Goal: Obtain resource: Download file/media

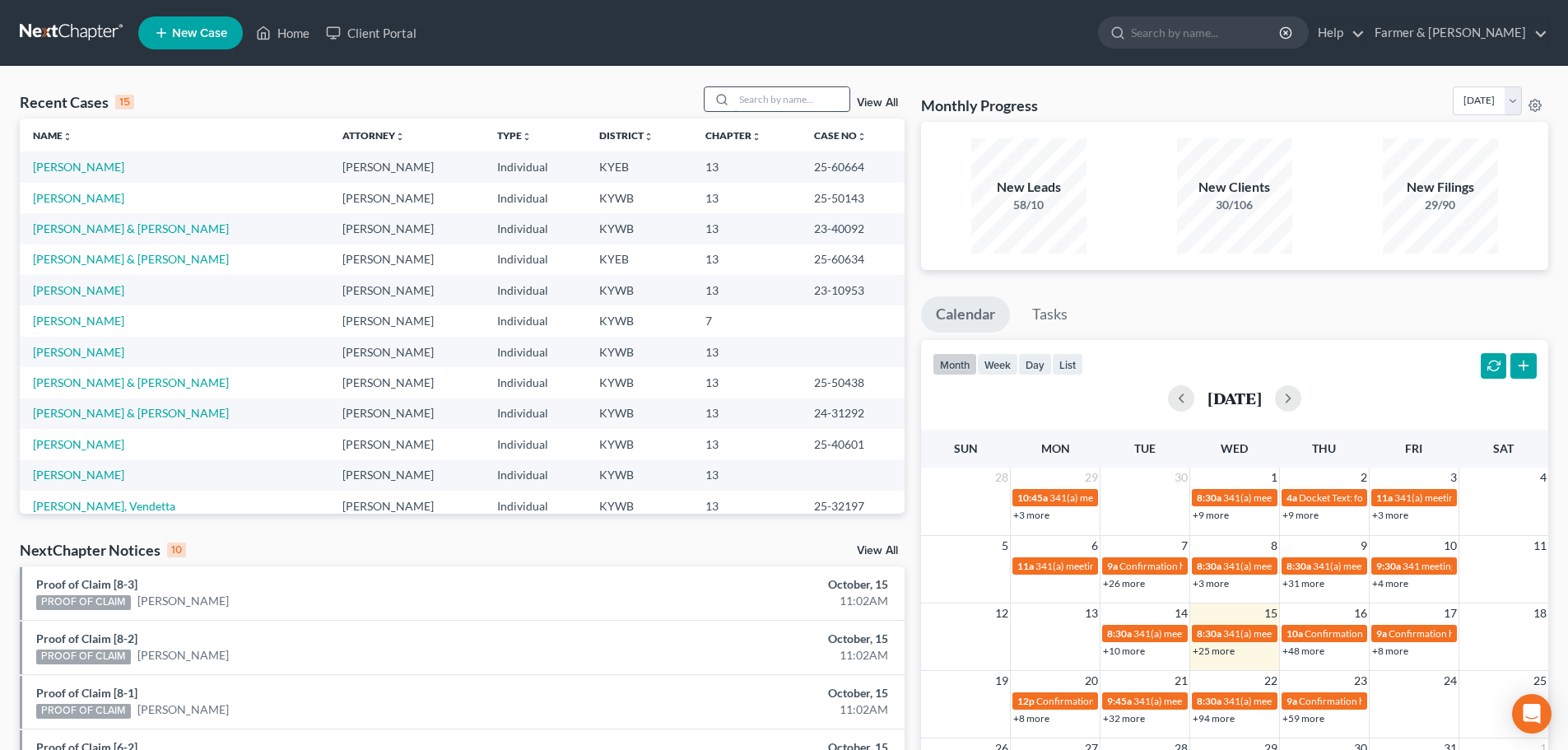
click at [769, 96] on input "search" at bounding box center [792, 99] width 116 height 23
type input "25-61068"
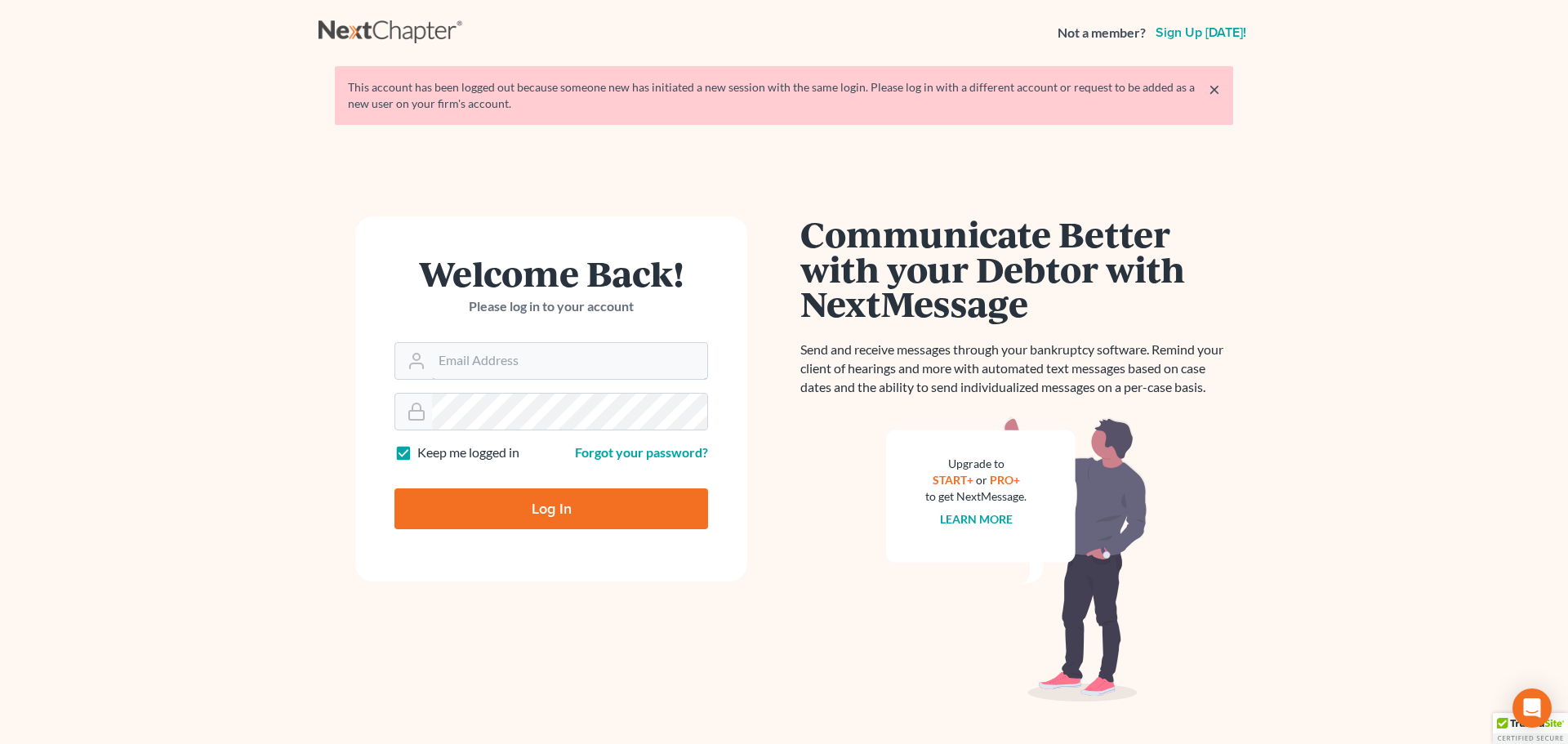
type input "[PERSON_NAME][EMAIL_ADDRESS][DOMAIN_NAME]"
click at [515, 515] on input "Log In" at bounding box center [551, 509] width 313 height 41
type input "Thinking..."
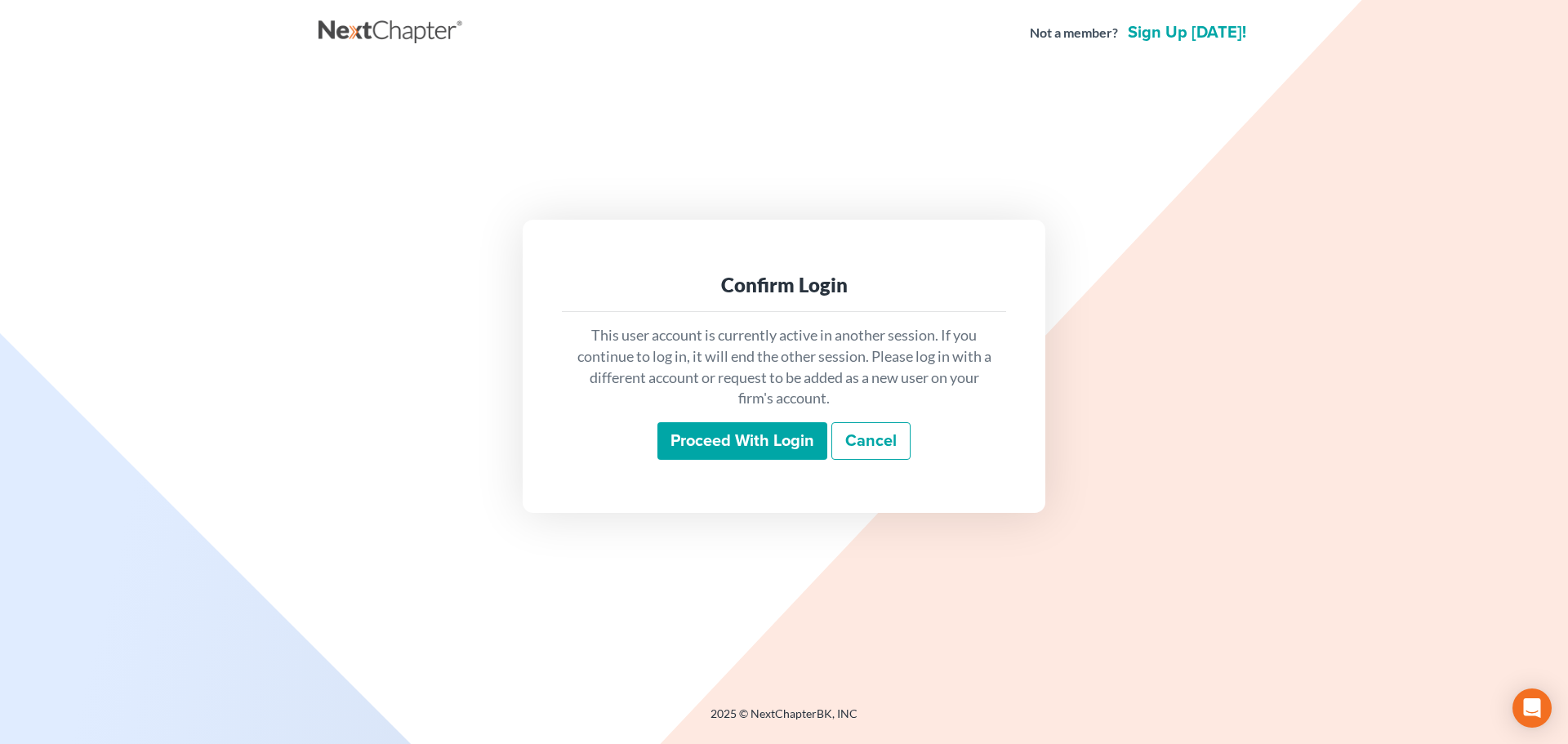
click at [708, 444] on input "Proceed with login" at bounding box center [742, 441] width 170 height 37
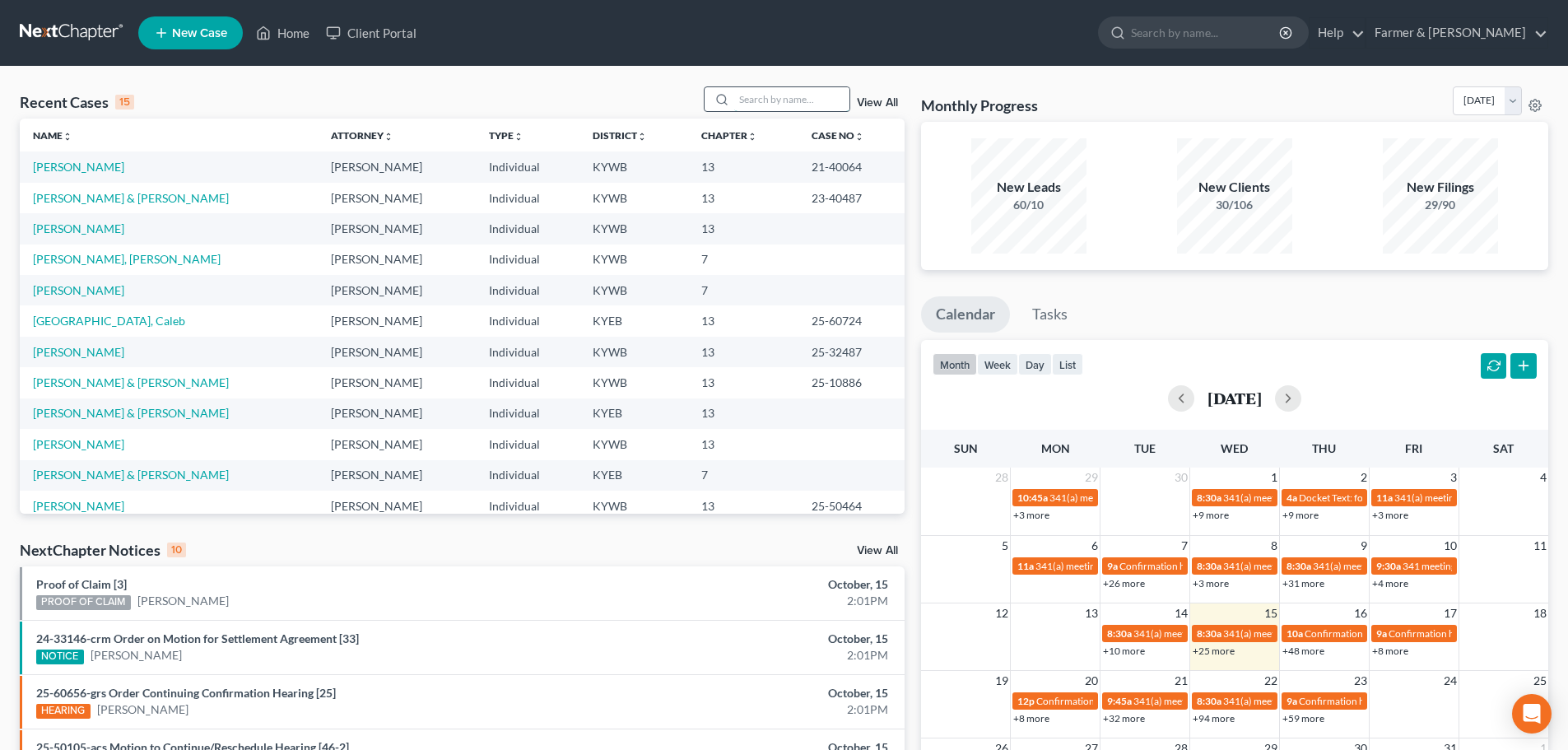
click at [768, 105] on input "search" at bounding box center [792, 99] width 116 height 23
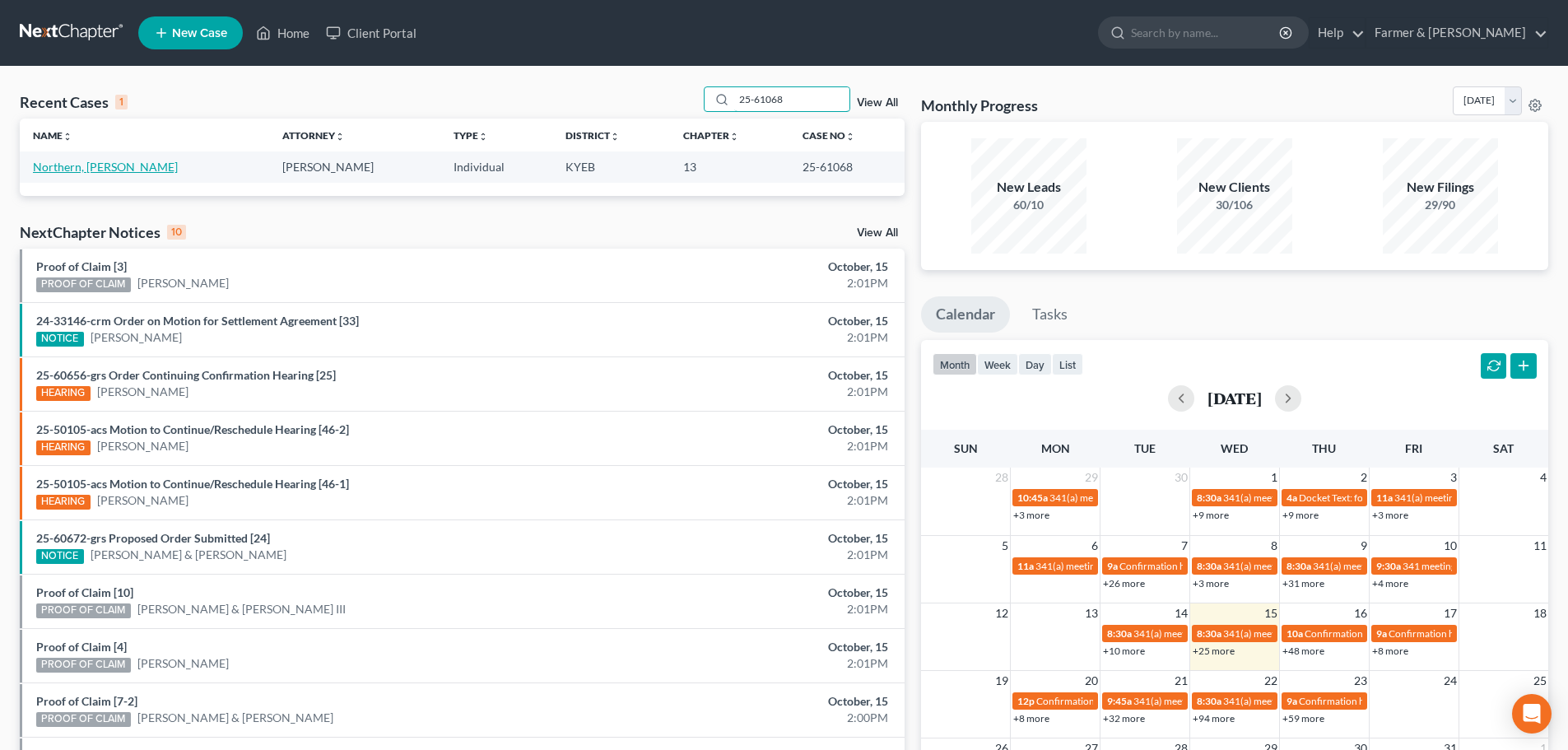
type input "25-61068"
click at [73, 162] on link "Northern, [PERSON_NAME]" at bounding box center [105, 166] width 145 height 14
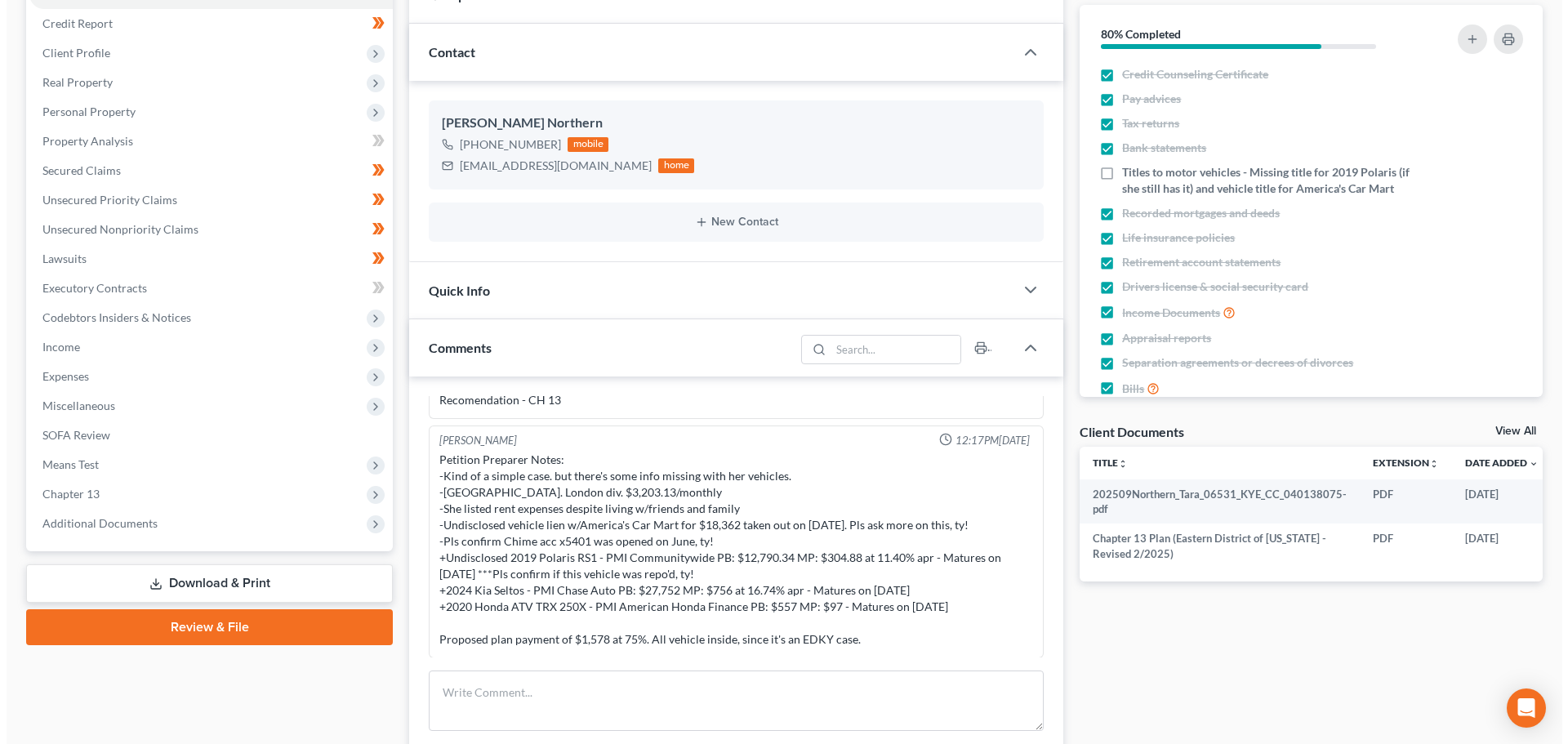
scroll to position [0, 42]
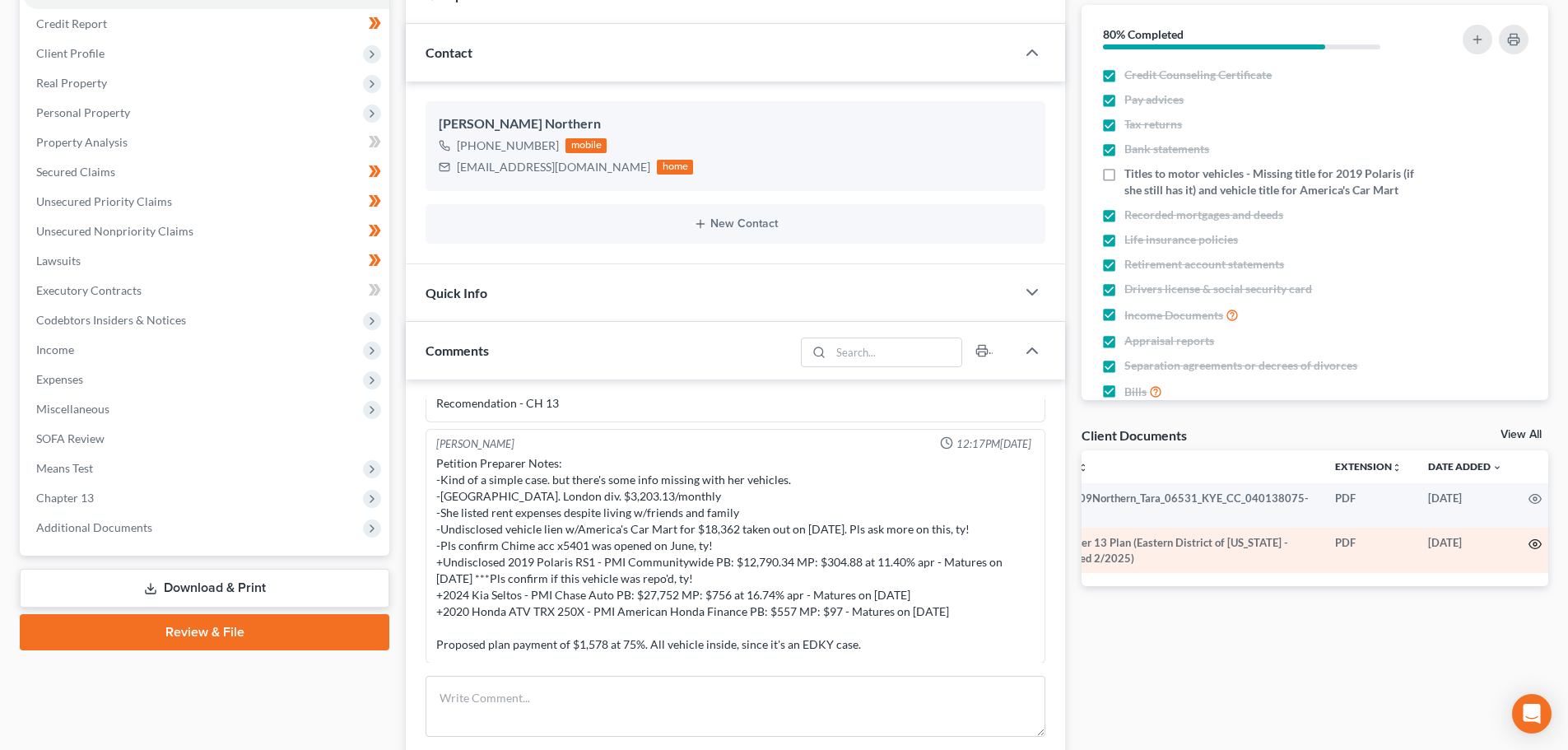
click at [1529, 545] on icon "button" at bounding box center [1535, 544] width 13 height 13
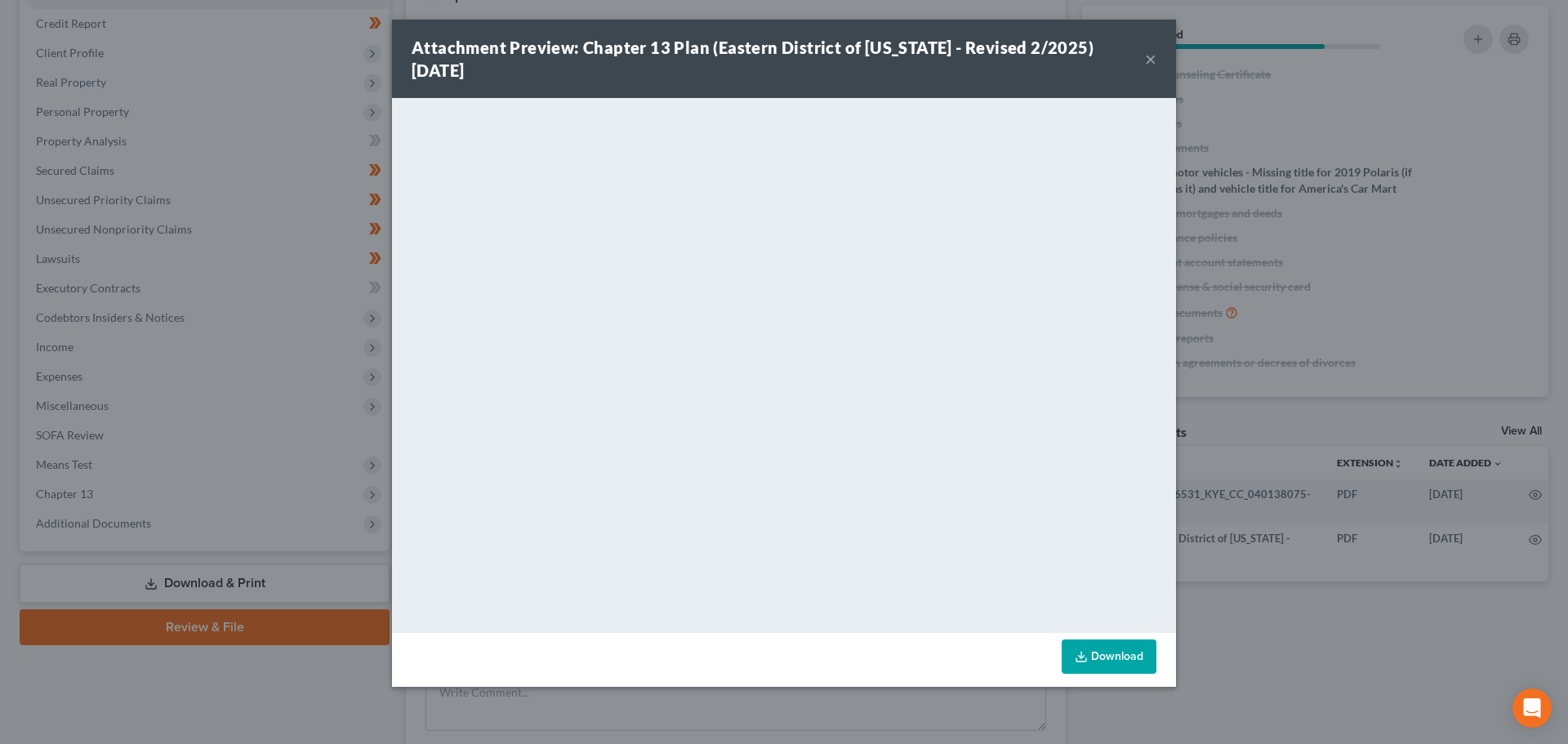
click at [1147, 55] on button "×" at bounding box center [1150, 59] width 11 height 20
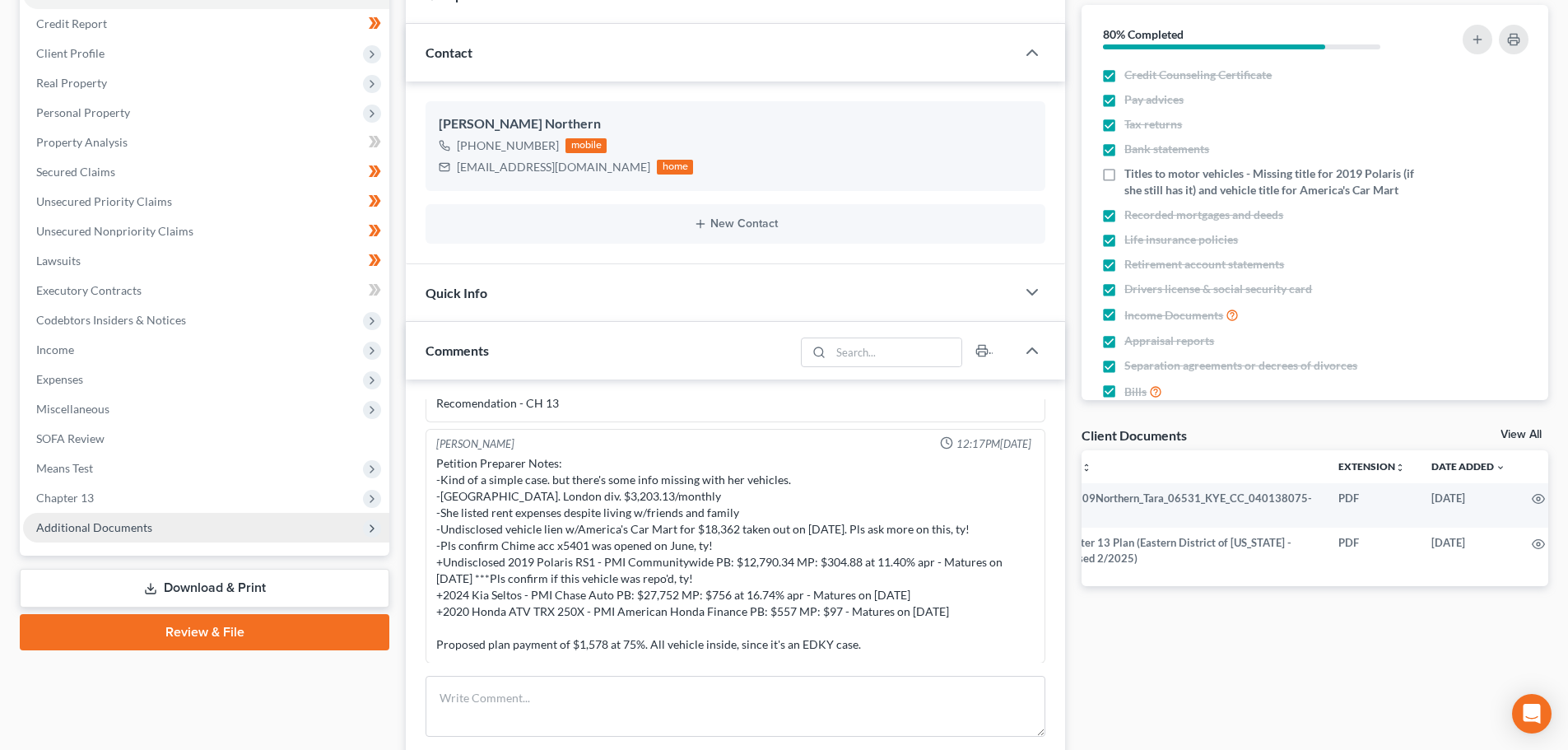
click at [149, 536] on span "Additional Documents" at bounding box center [207, 527] width 367 height 30
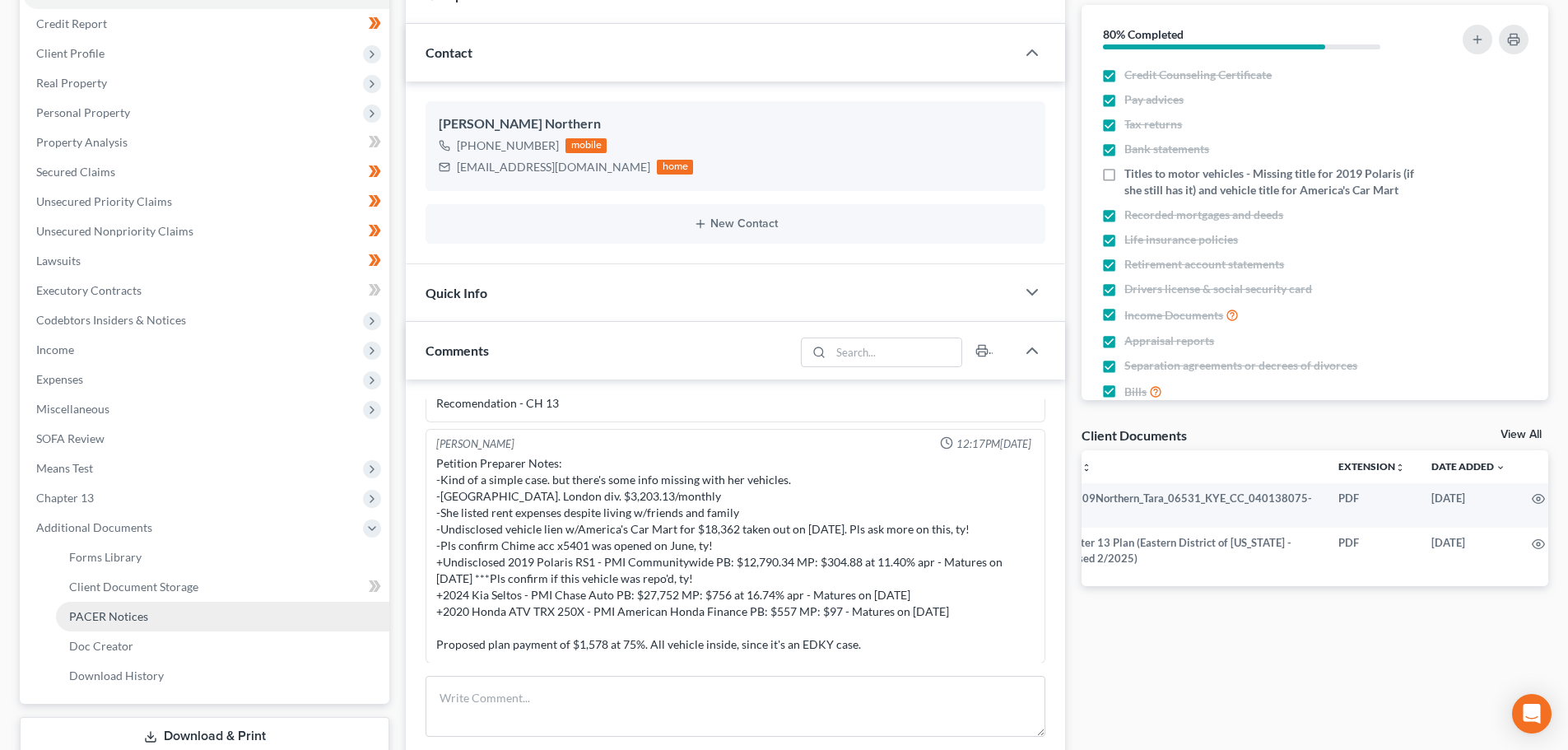
click at [113, 618] on span "PACER Notices" at bounding box center [109, 616] width 79 height 14
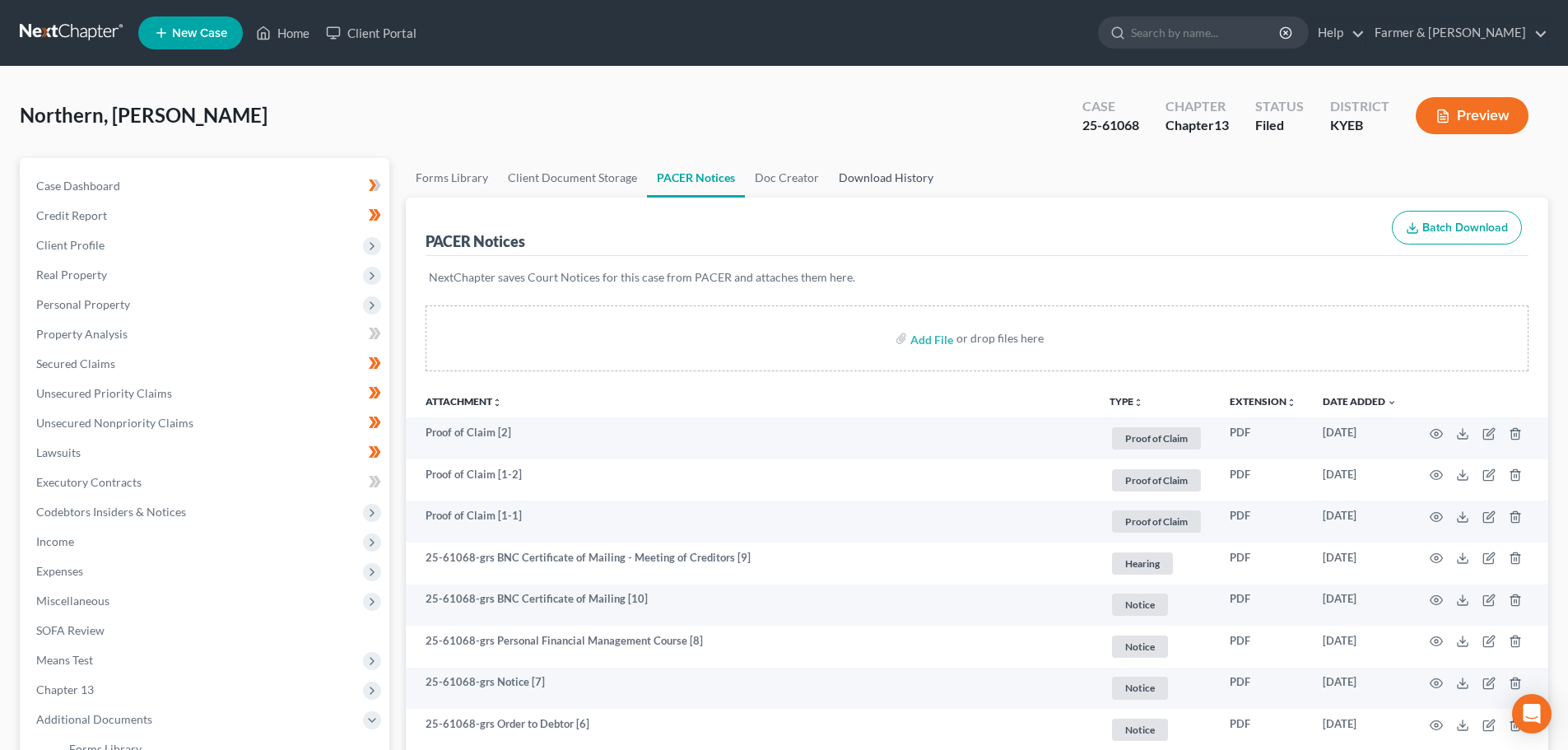
click at [898, 175] on link "Download History" at bounding box center [886, 178] width 115 height 39
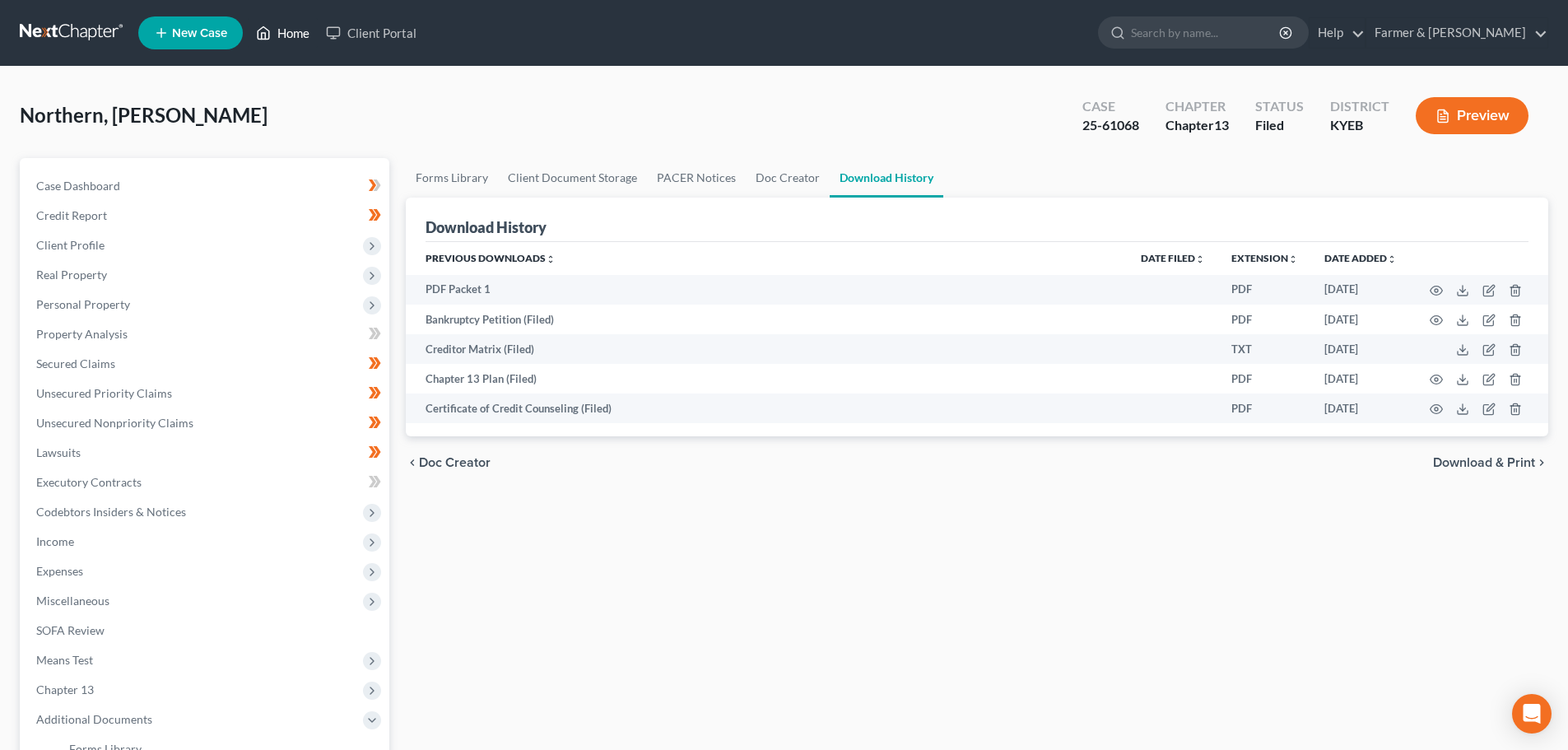
click at [284, 30] on link "Home" at bounding box center [283, 33] width 70 height 30
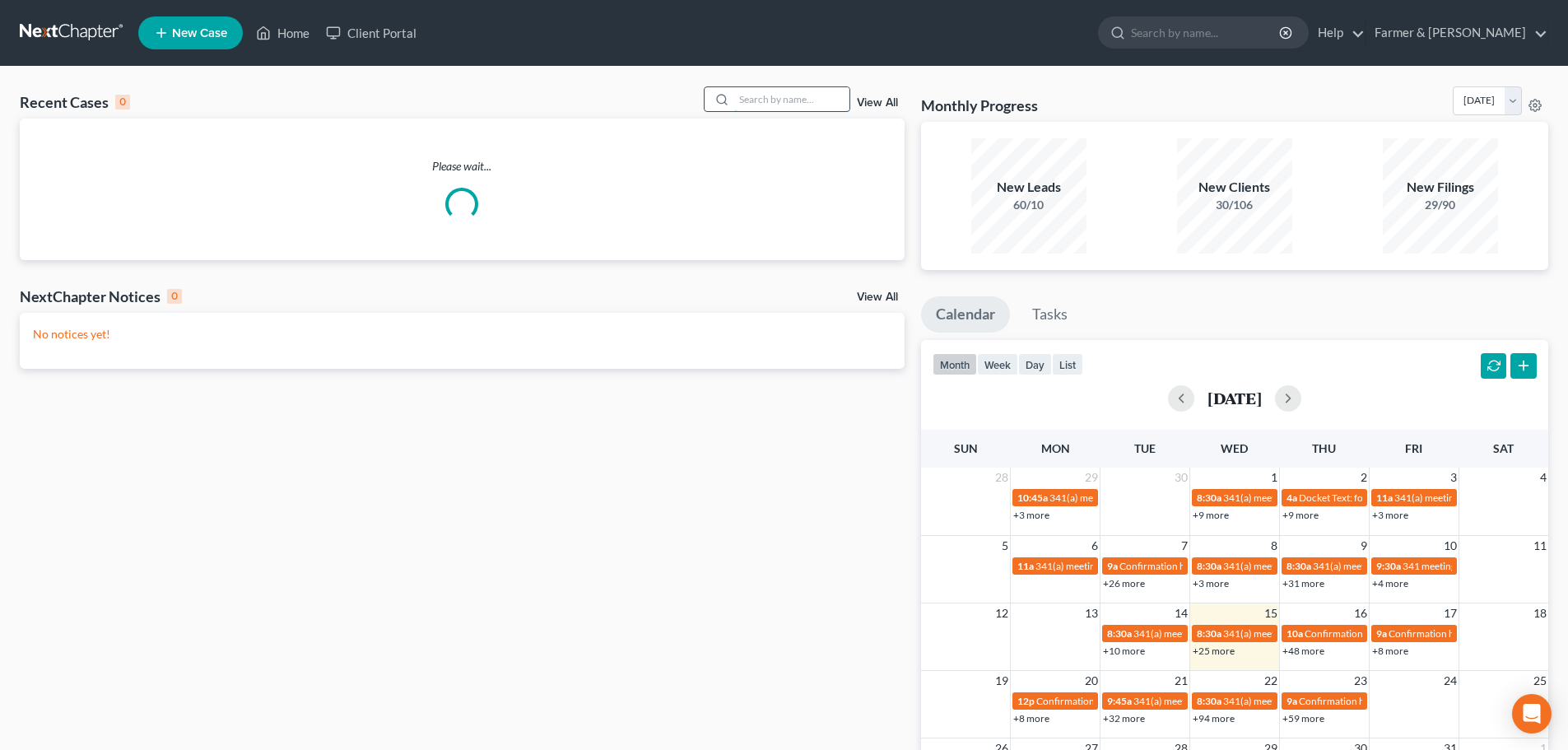
click at [765, 97] on input "search" at bounding box center [792, 99] width 116 height 23
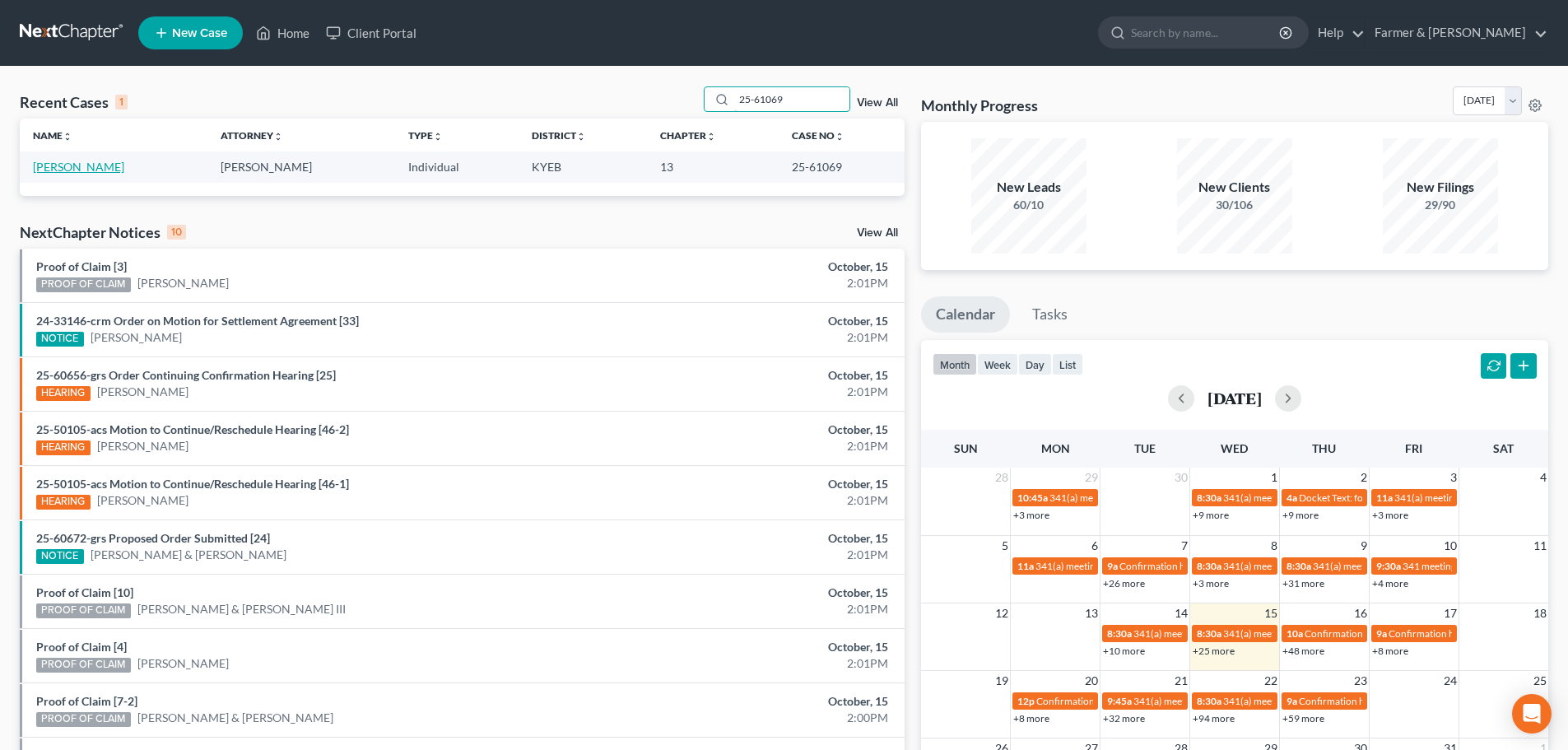
type input "25-61069"
click at [55, 167] on link "[PERSON_NAME]" at bounding box center [78, 166] width 91 height 14
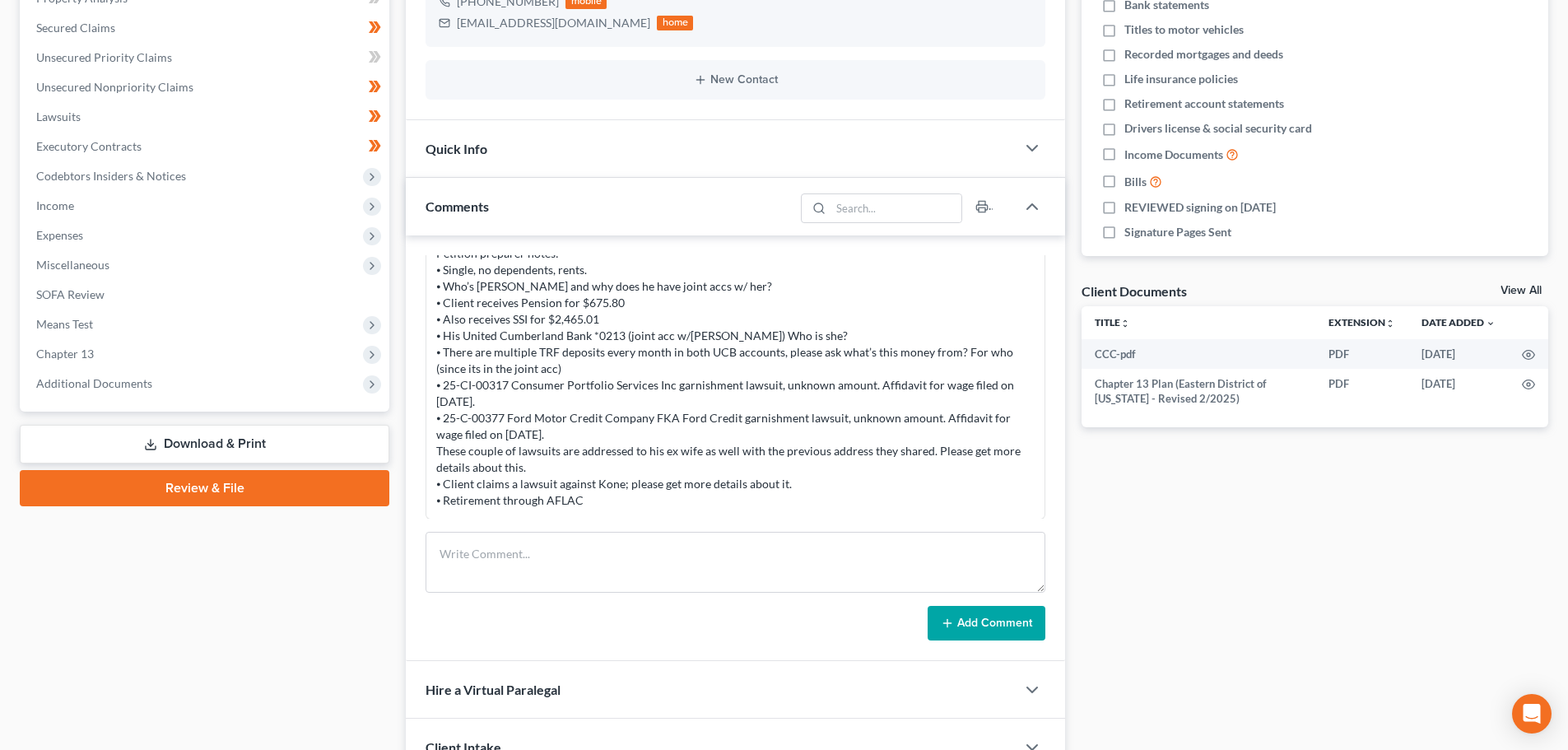
scroll to position [384, 0]
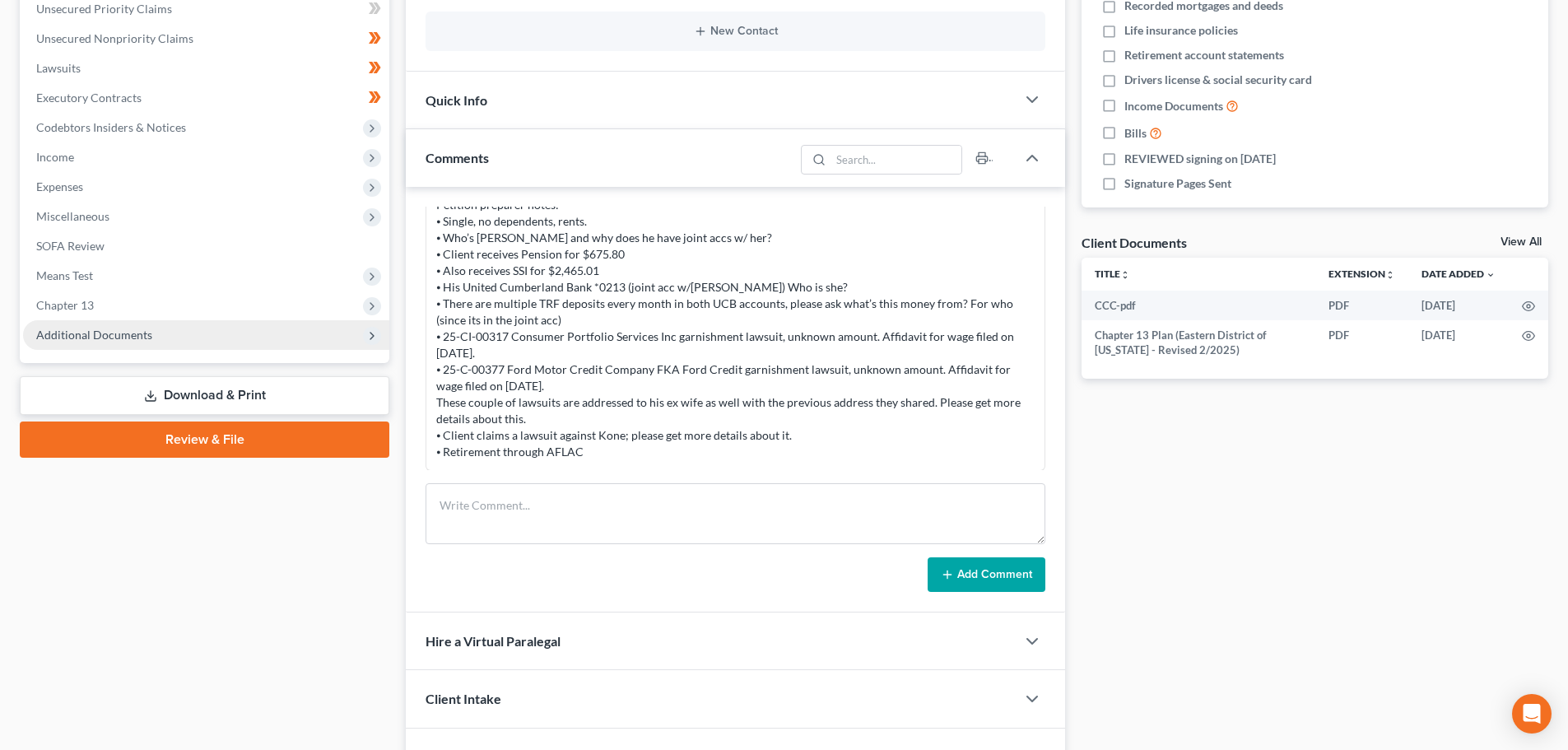
click at [138, 332] on span "Additional Documents" at bounding box center [94, 334] width 116 height 14
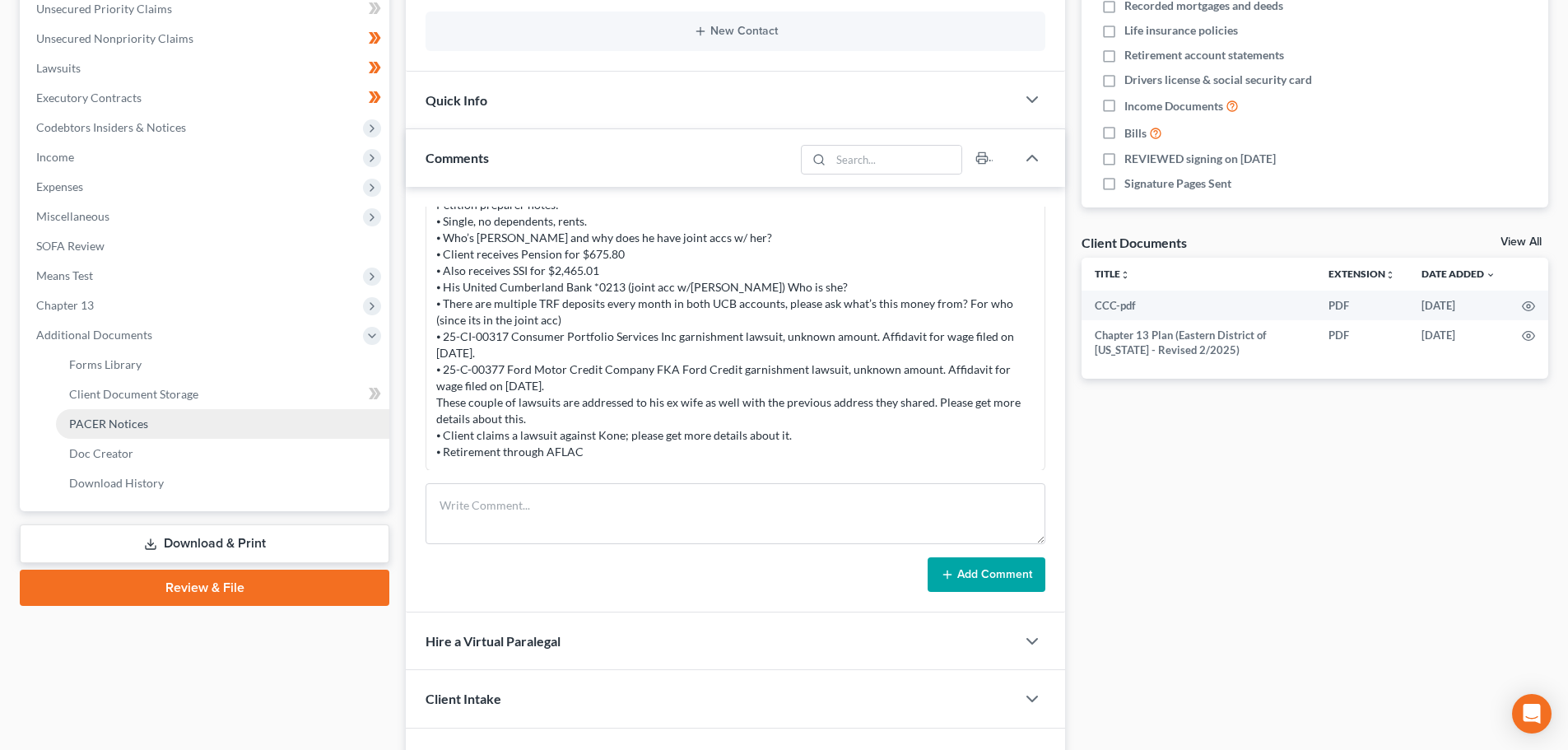
click at [118, 424] on span "PACER Notices" at bounding box center [109, 423] width 79 height 14
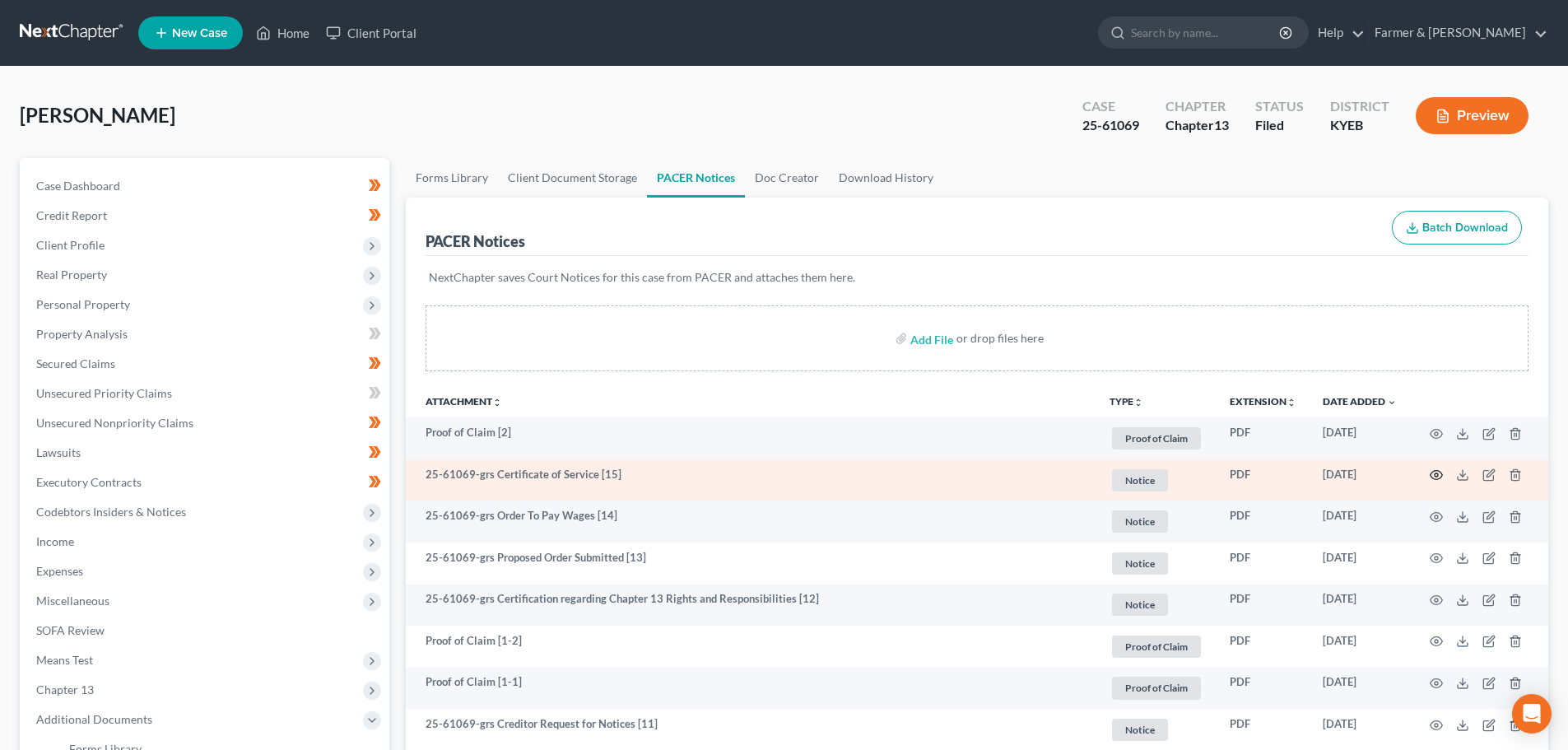
click at [1438, 473] on icon "button" at bounding box center [1436, 475] width 13 height 13
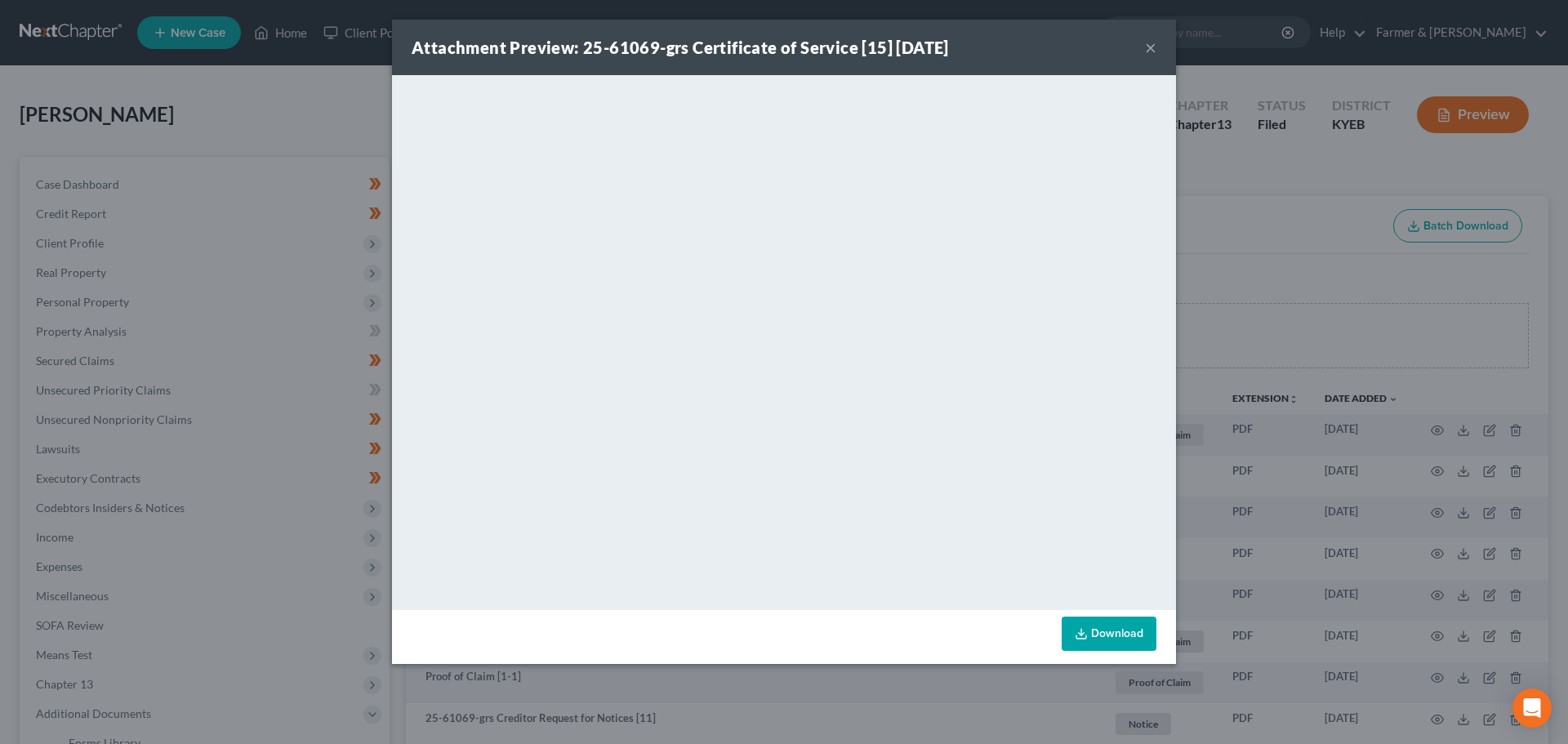
click at [1145, 43] on button "×" at bounding box center [1150, 47] width 11 height 20
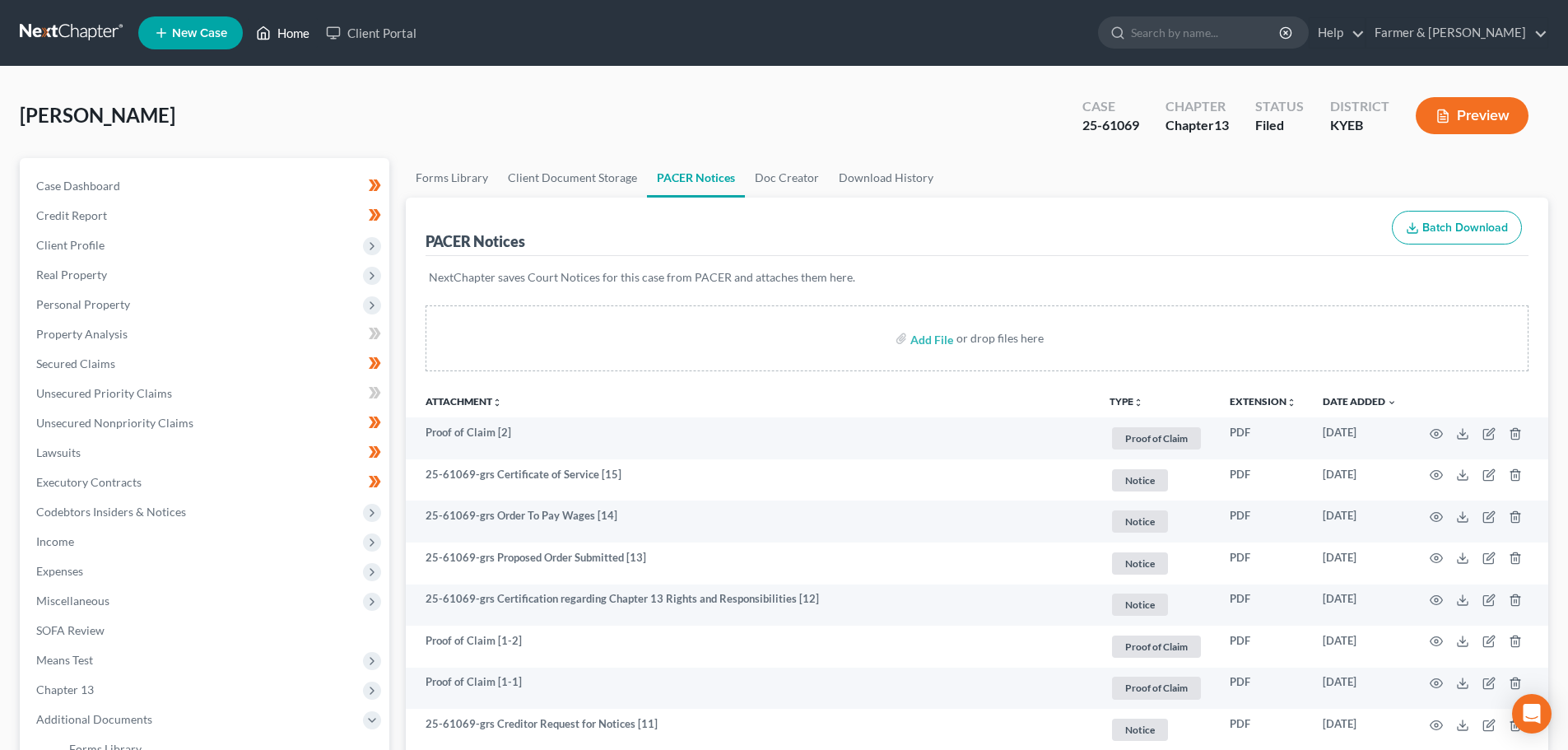
click at [297, 24] on link "Home" at bounding box center [283, 33] width 70 height 30
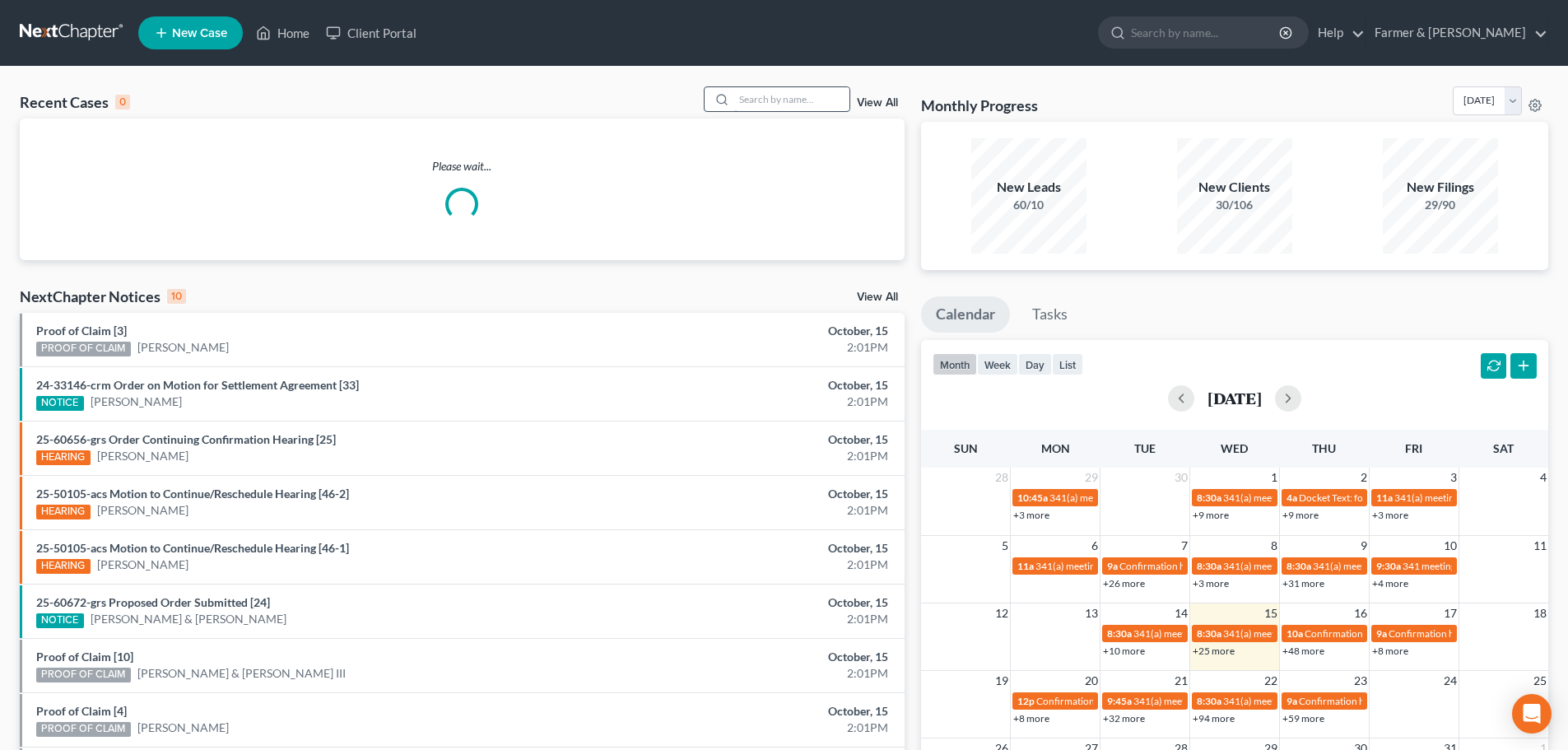
click at [763, 96] on input "search" at bounding box center [792, 99] width 116 height 23
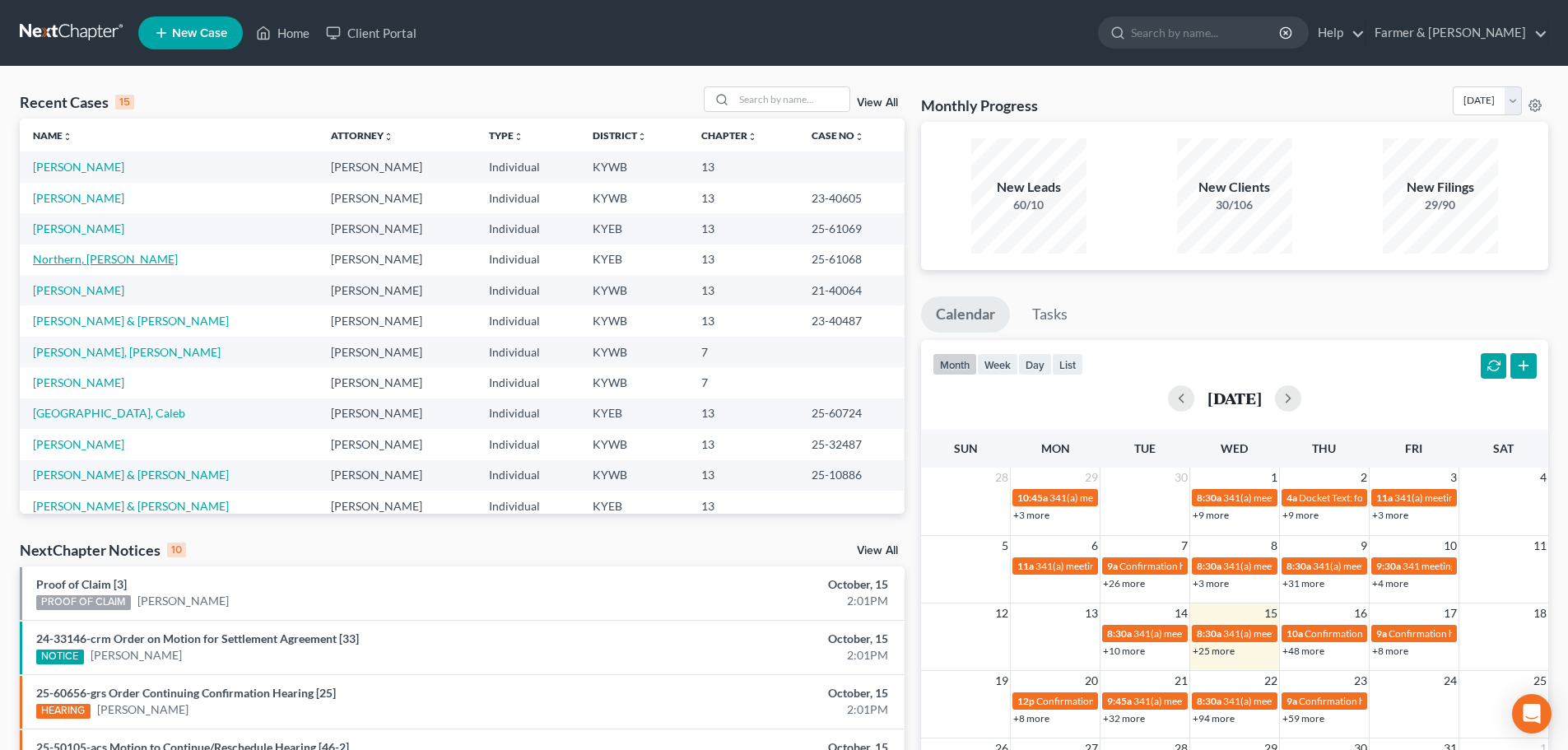
click at [71, 257] on link "Northern, [PERSON_NAME]" at bounding box center [105, 258] width 145 height 14
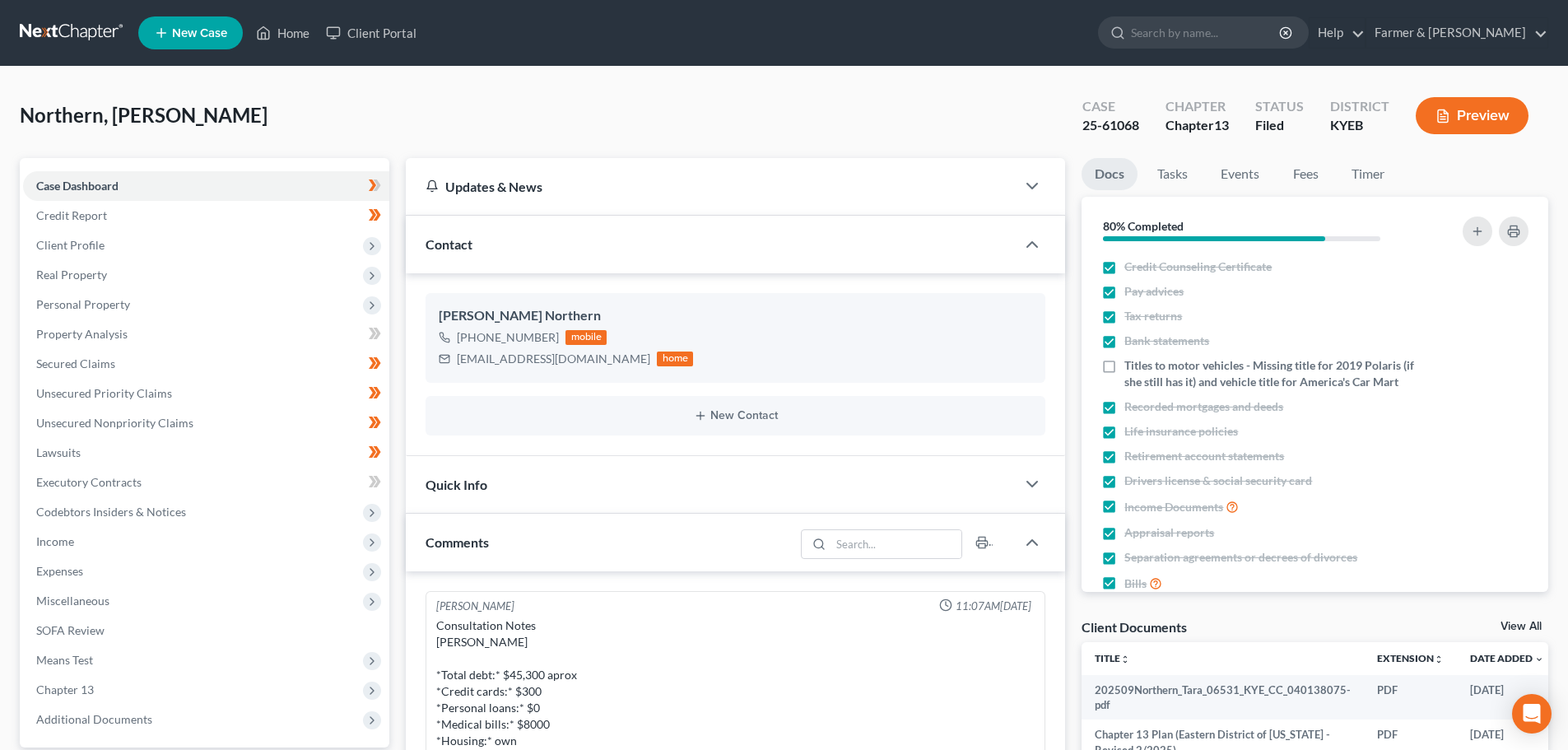
scroll to position [409, 0]
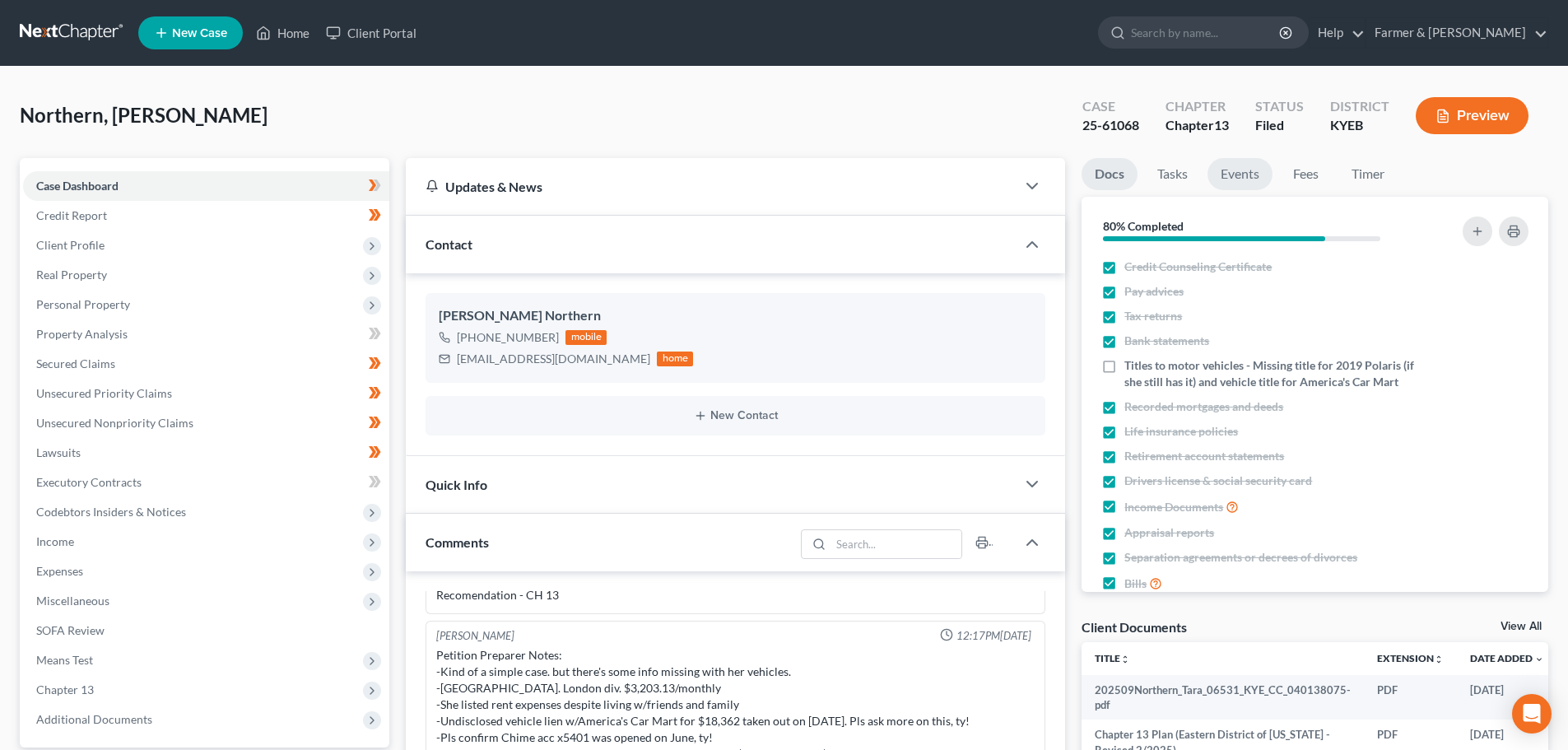
click at [1245, 175] on link "Events" at bounding box center [1239, 174] width 65 height 32
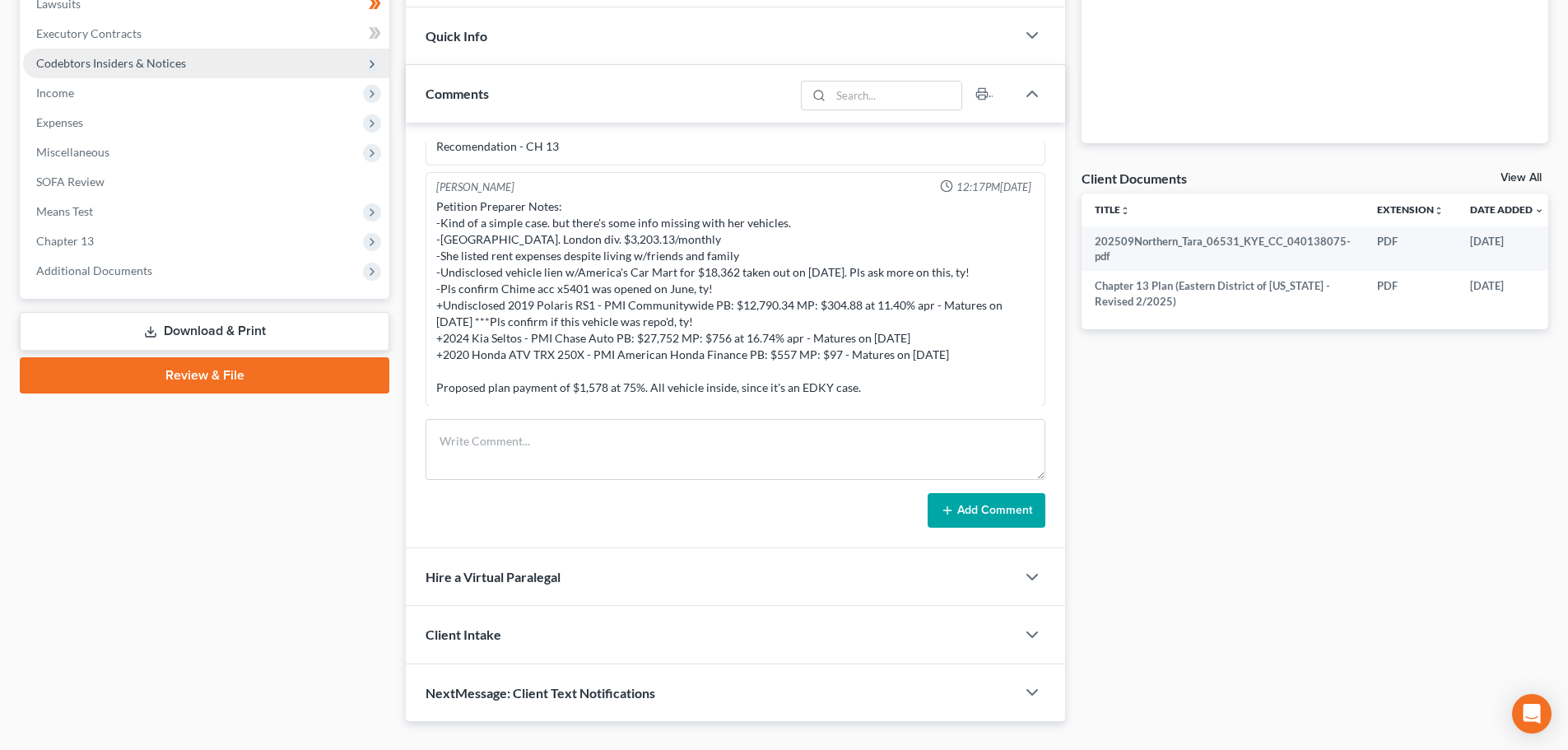
scroll to position [483, 0]
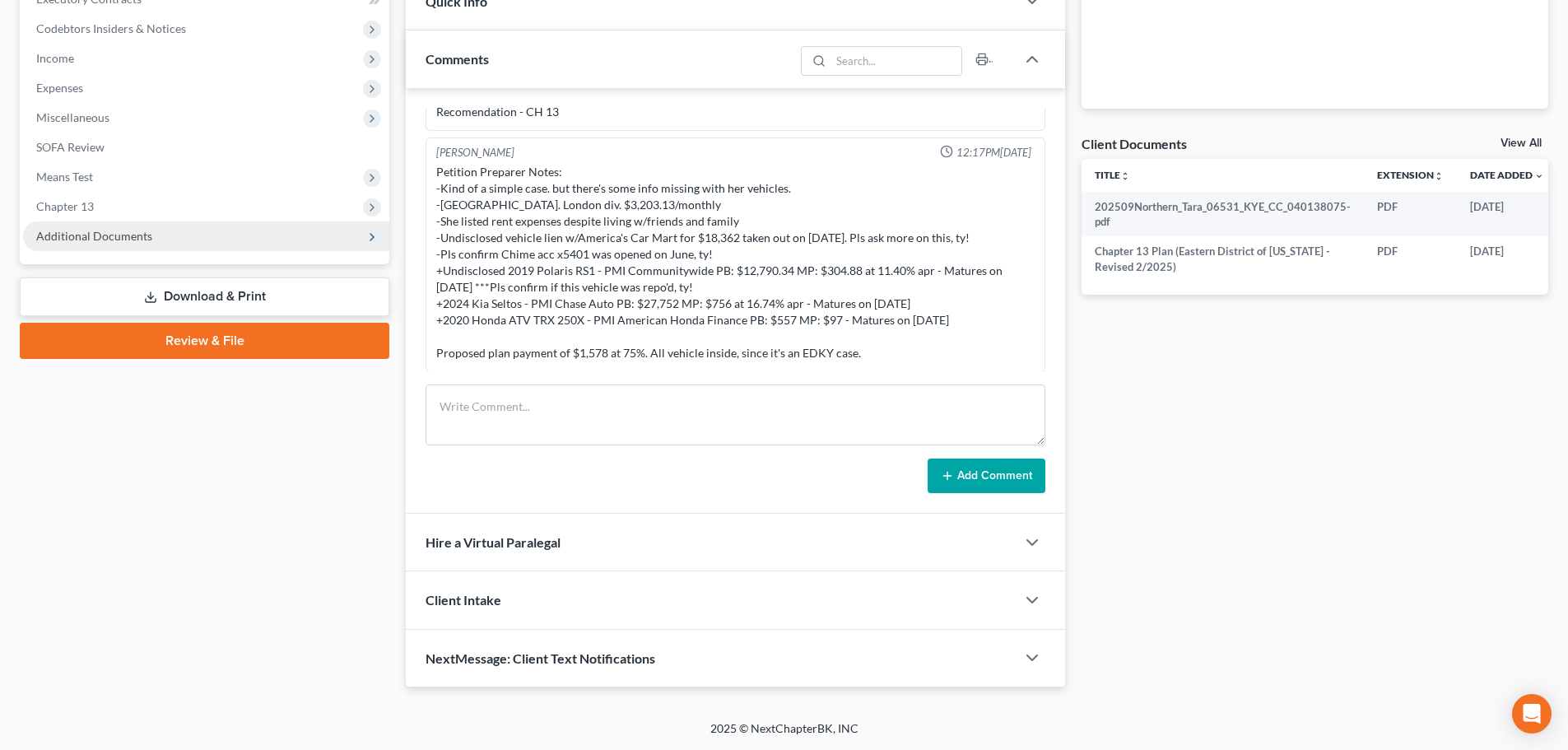
click at [106, 241] on span "Additional Documents" at bounding box center [94, 235] width 116 height 14
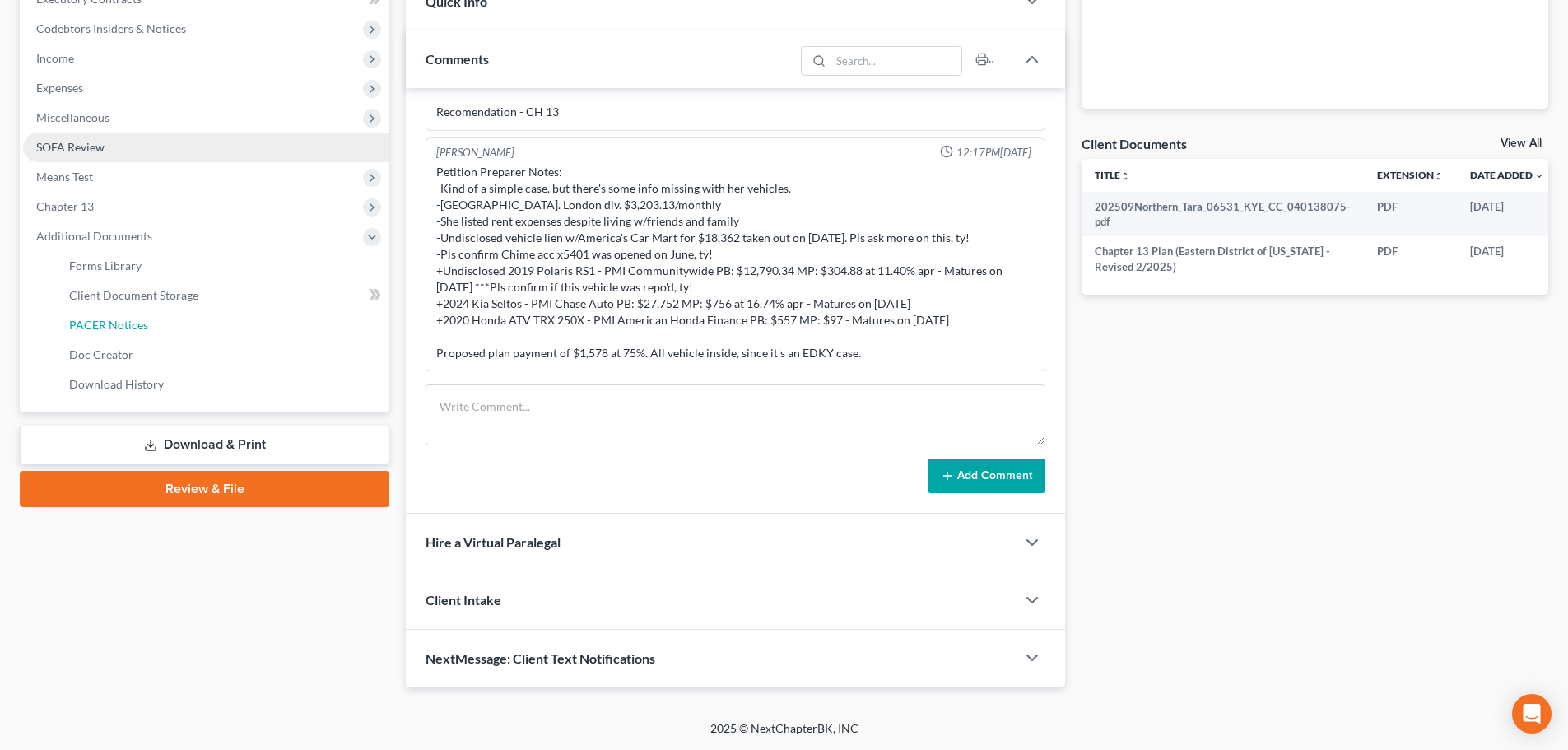
click at [108, 327] on span "PACER Notices" at bounding box center [109, 324] width 79 height 14
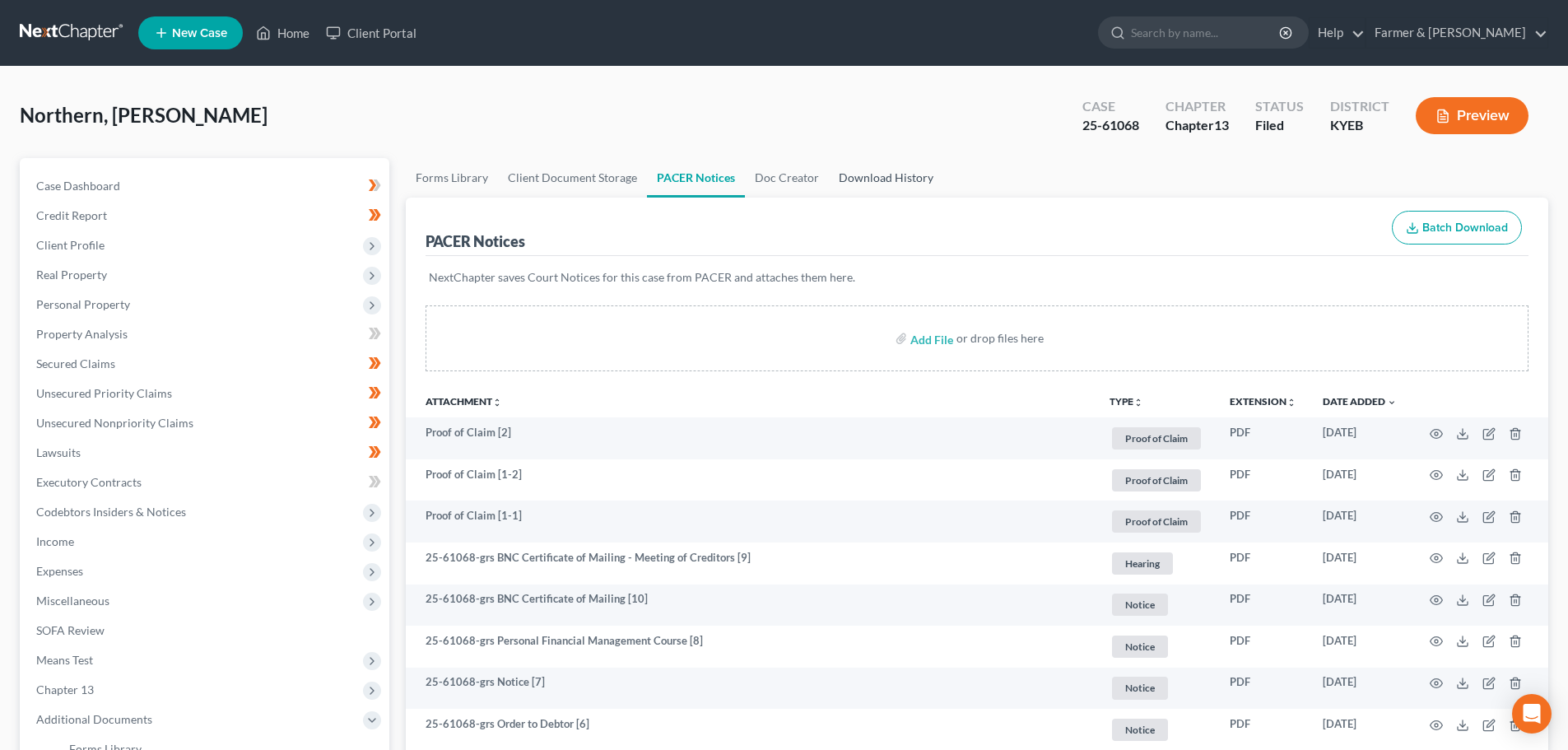
click at [886, 180] on link "Download History" at bounding box center [886, 178] width 115 height 39
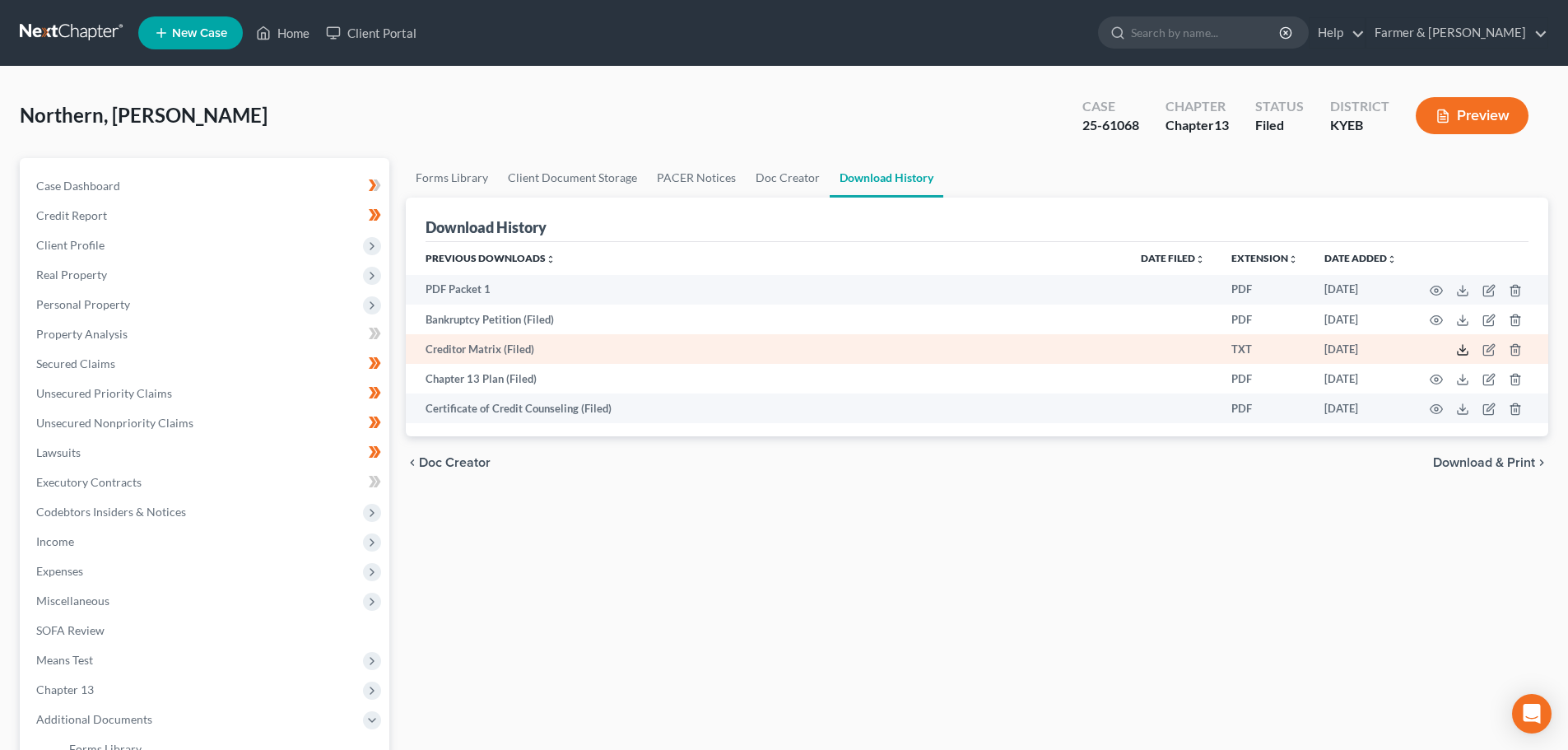
click at [1460, 347] on icon at bounding box center [1463, 350] width 13 height 13
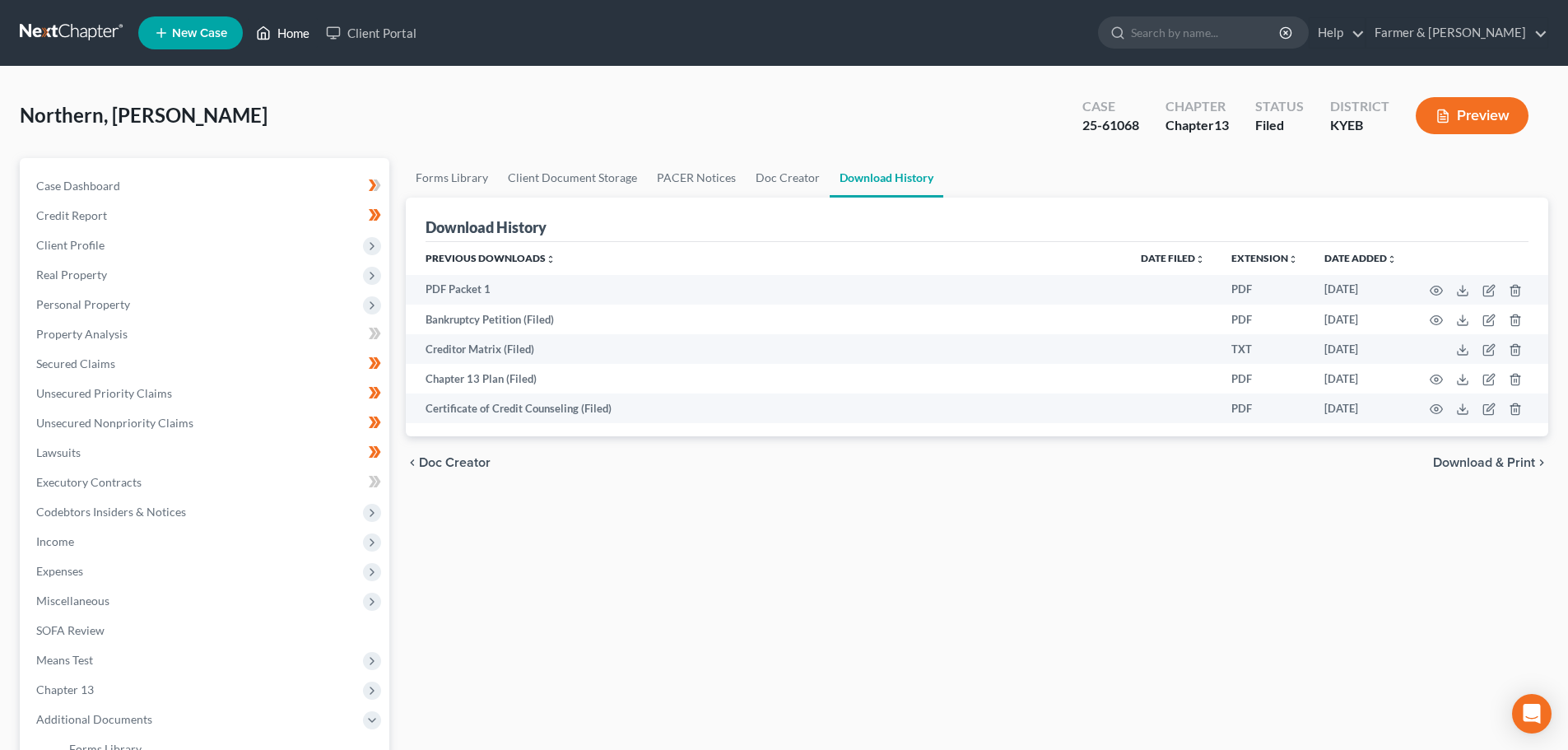
click at [271, 38] on icon at bounding box center [263, 33] width 15 height 20
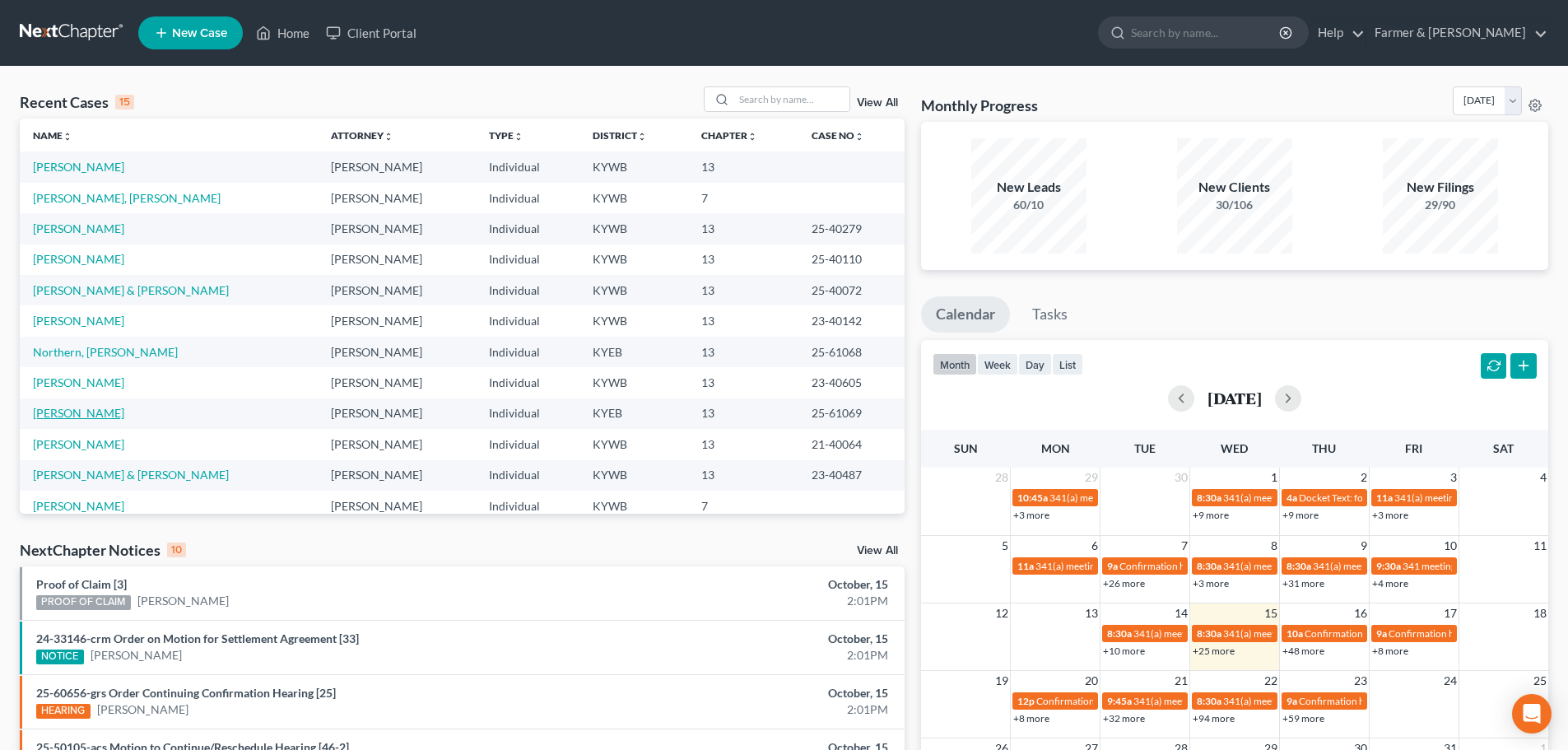
click at [50, 412] on link "[PERSON_NAME]" at bounding box center [78, 413] width 91 height 14
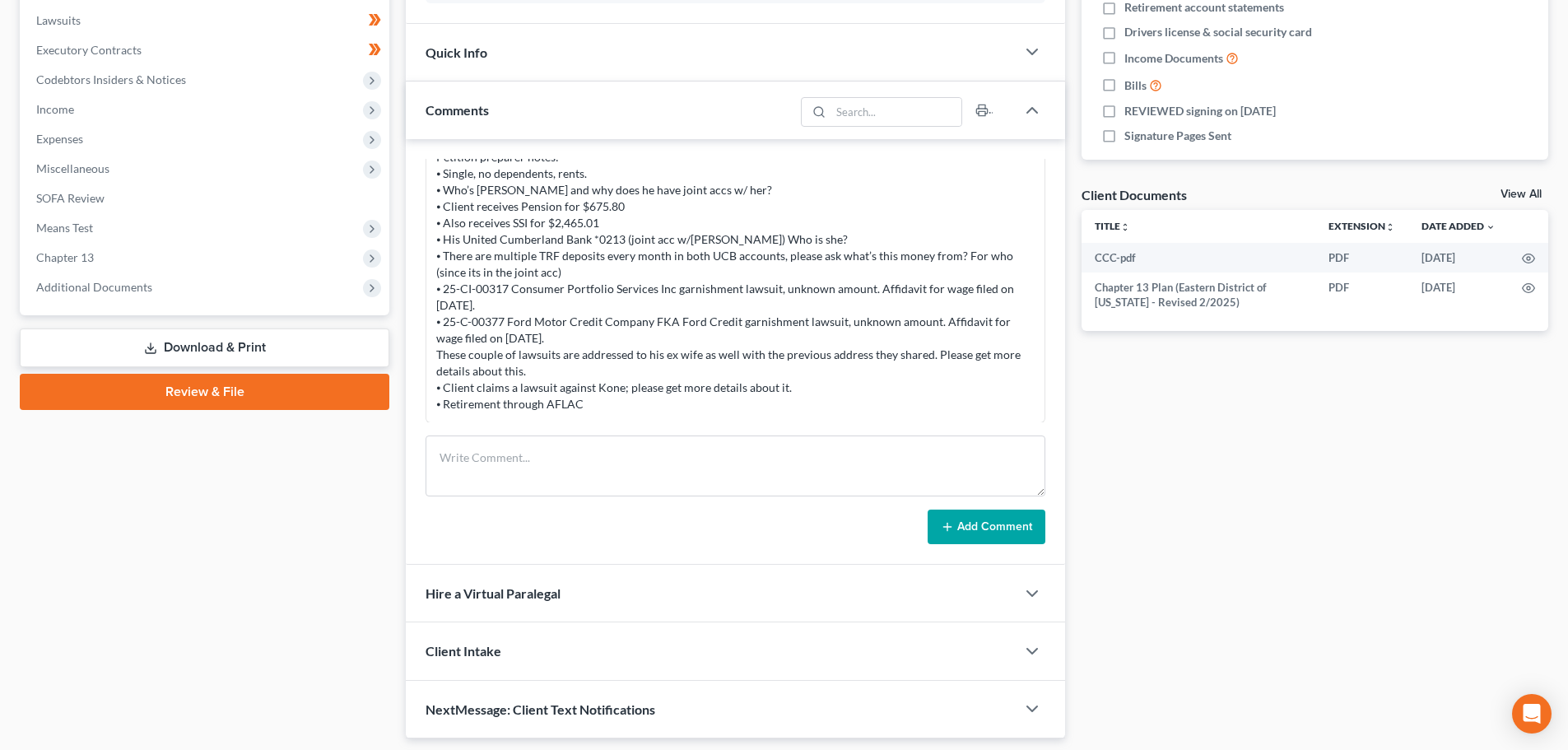
scroll to position [483, 0]
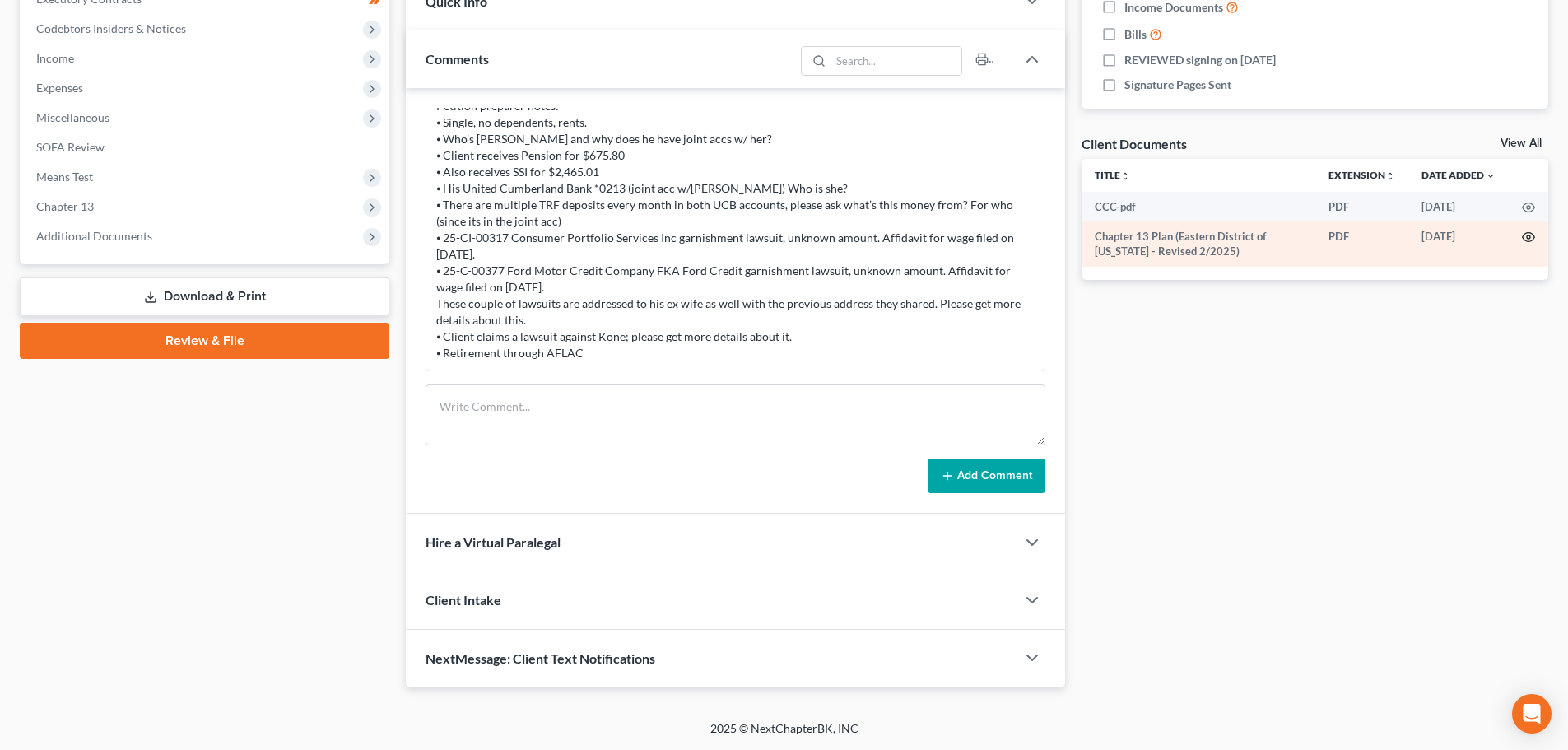
click at [1529, 242] on icon "button" at bounding box center [1529, 238] width 12 height 9
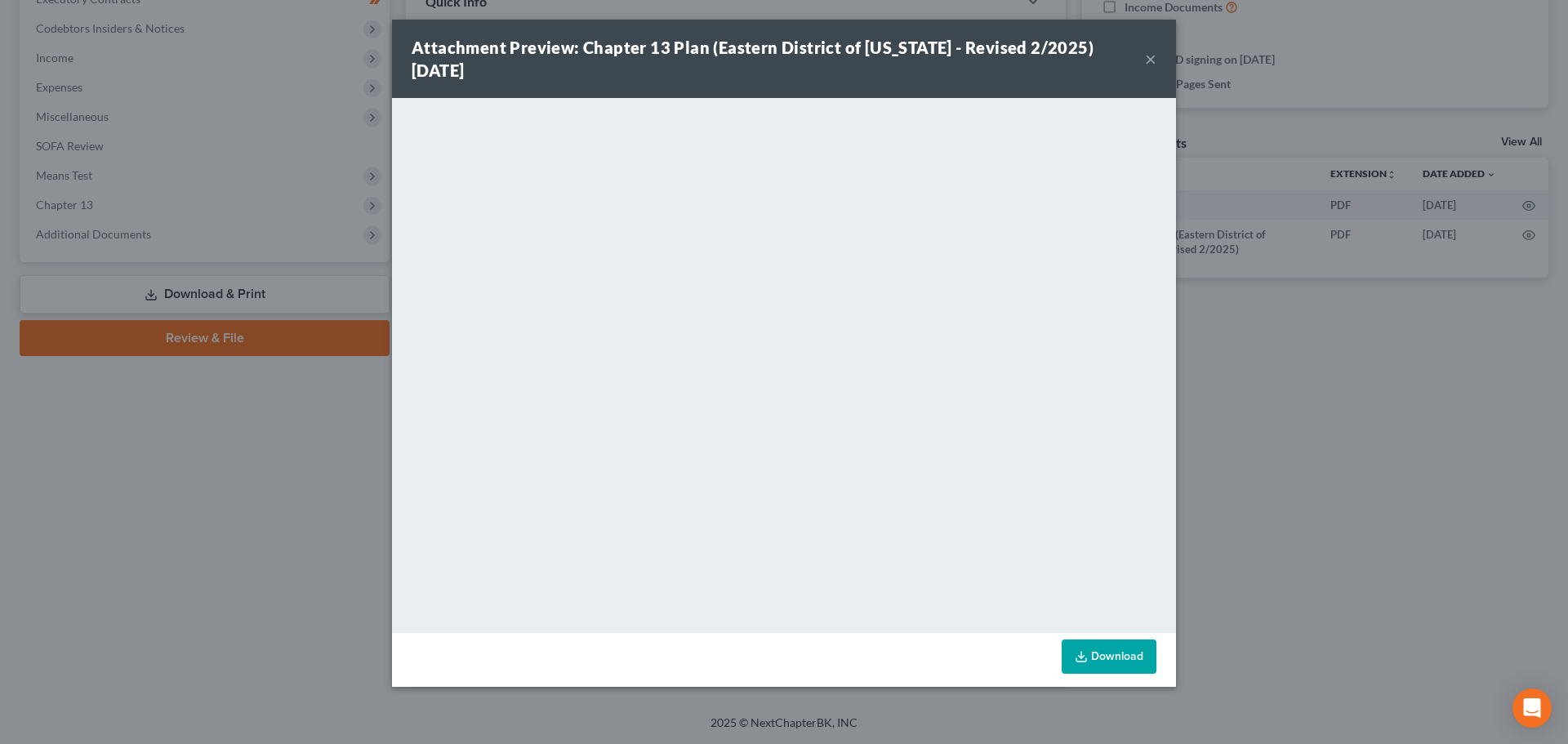
click at [1151, 56] on button "×" at bounding box center [1150, 59] width 11 height 20
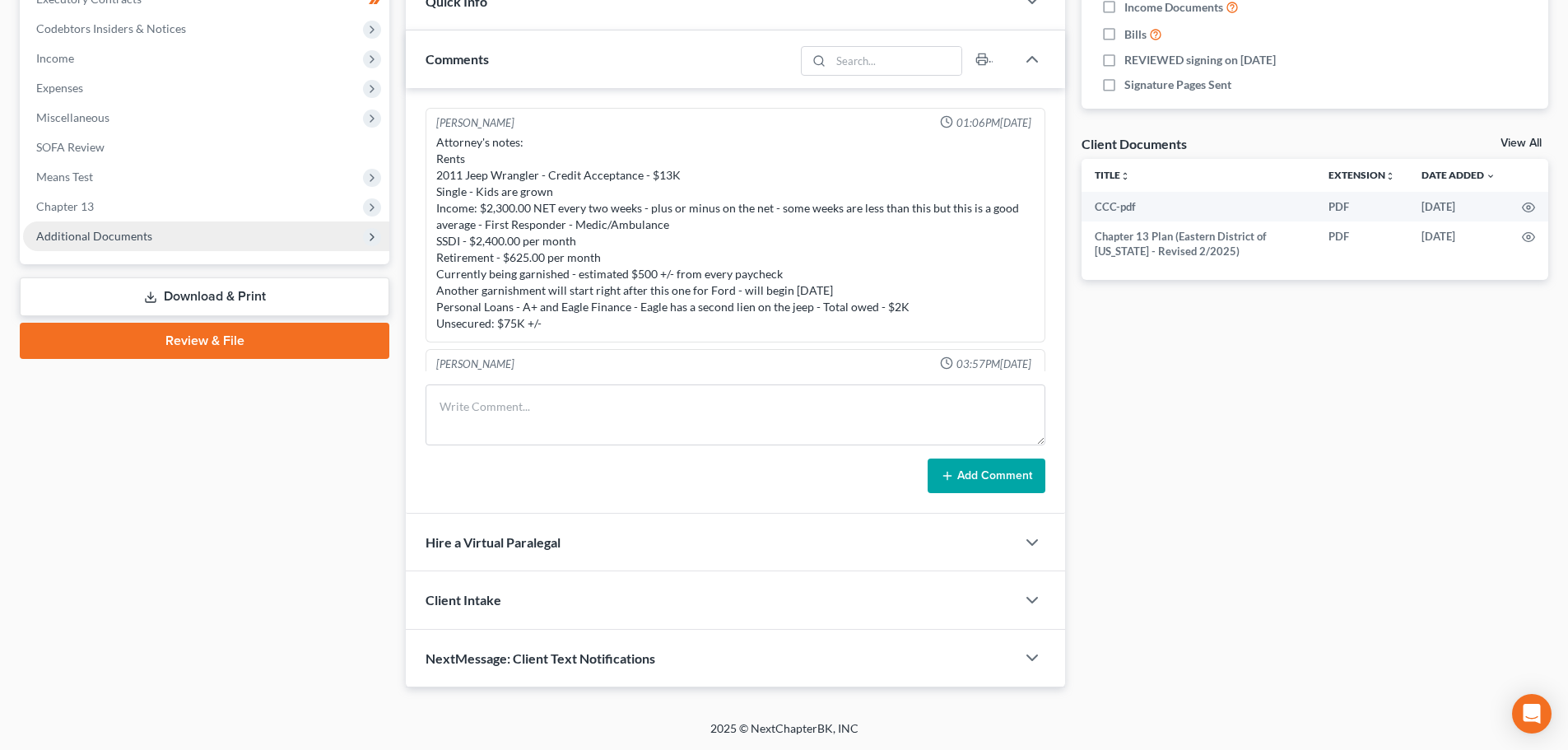
click at [103, 247] on span "Additional Documents" at bounding box center [207, 237] width 367 height 30
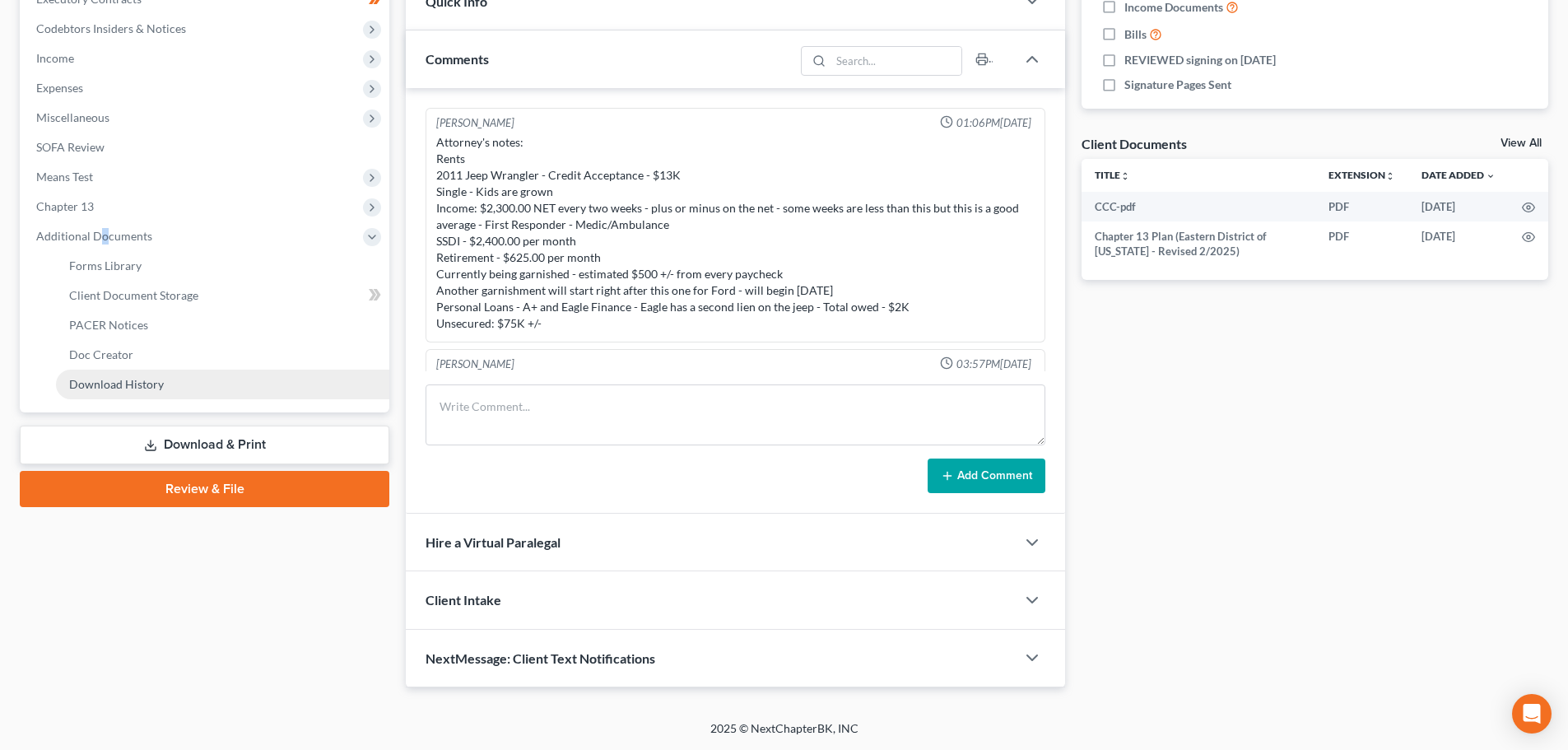
click at [112, 382] on span "Download History" at bounding box center [117, 383] width 95 height 14
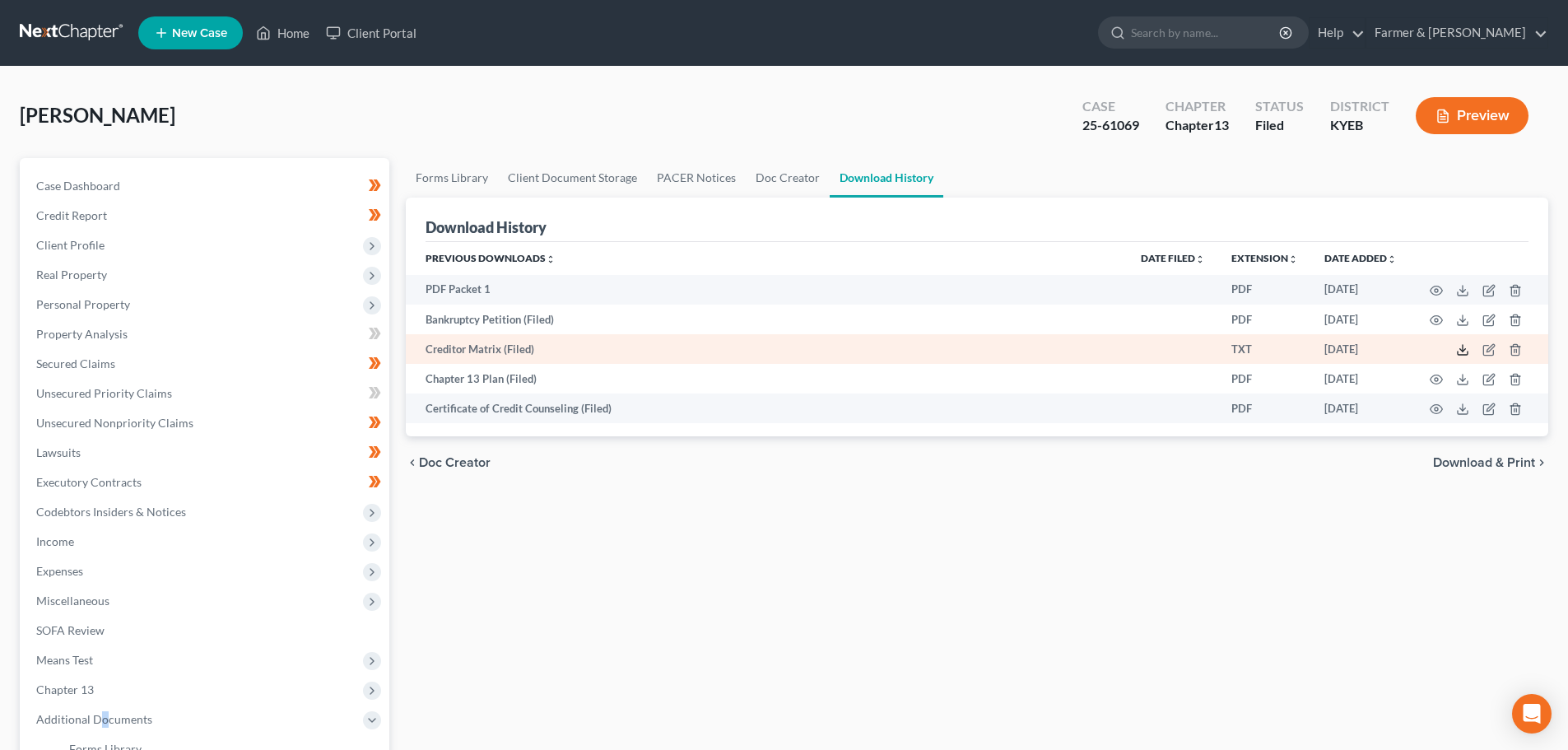
click at [1465, 351] on polyline at bounding box center [1463, 350] width 6 height 3
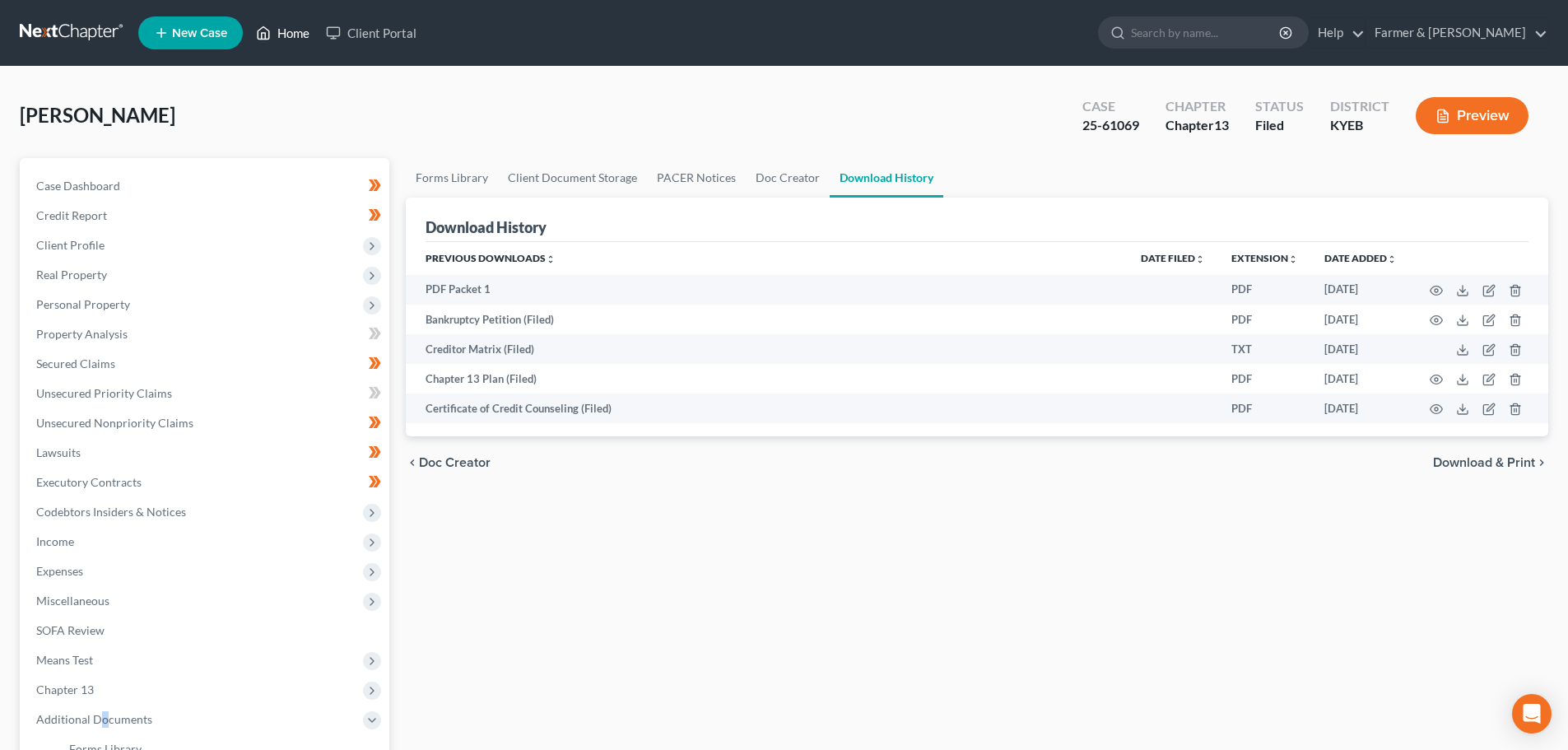
click at [299, 30] on link "Home" at bounding box center [283, 33] width 70 height 30
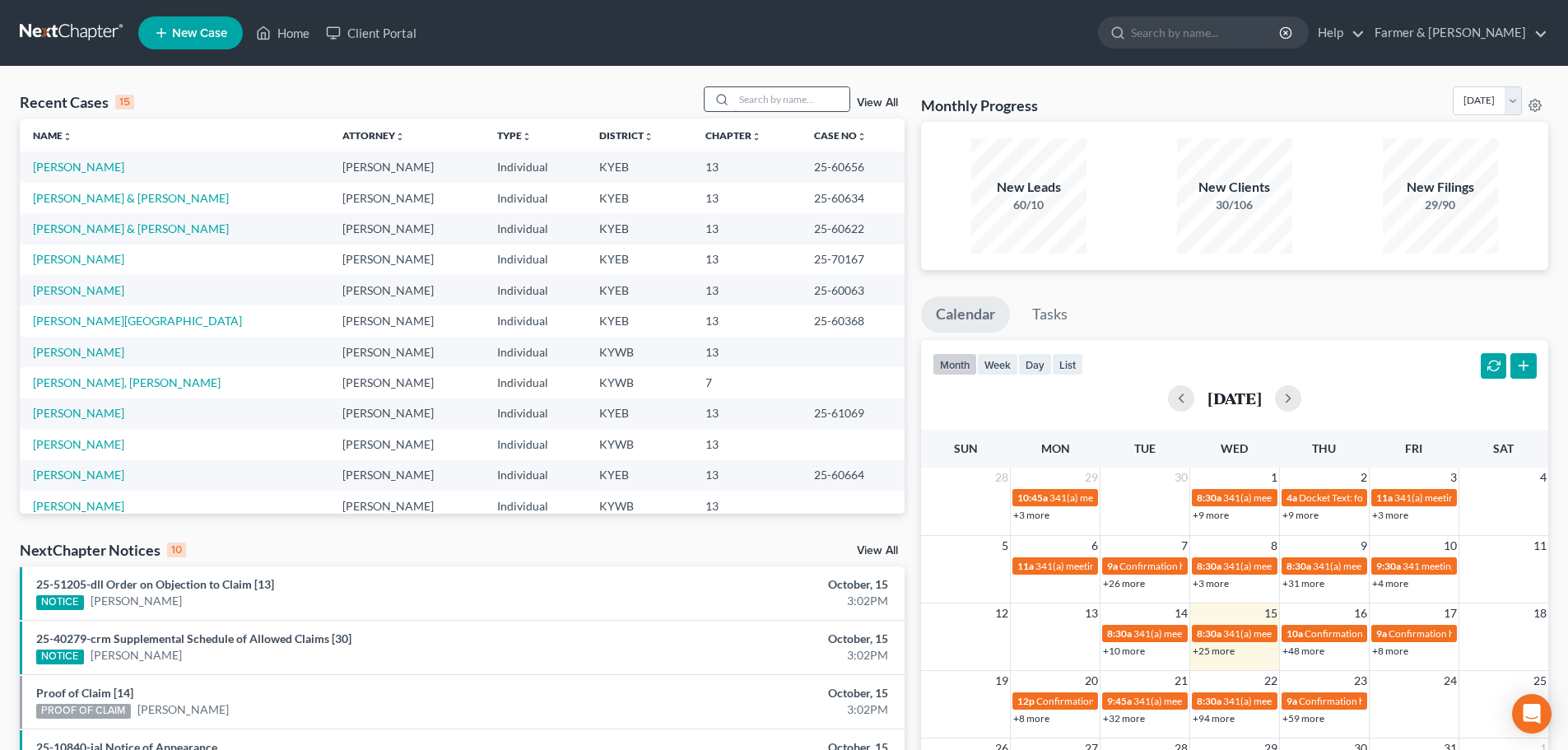
click at [756, 96] on input "search" at bounding box center [792, 99] width 116 height 23
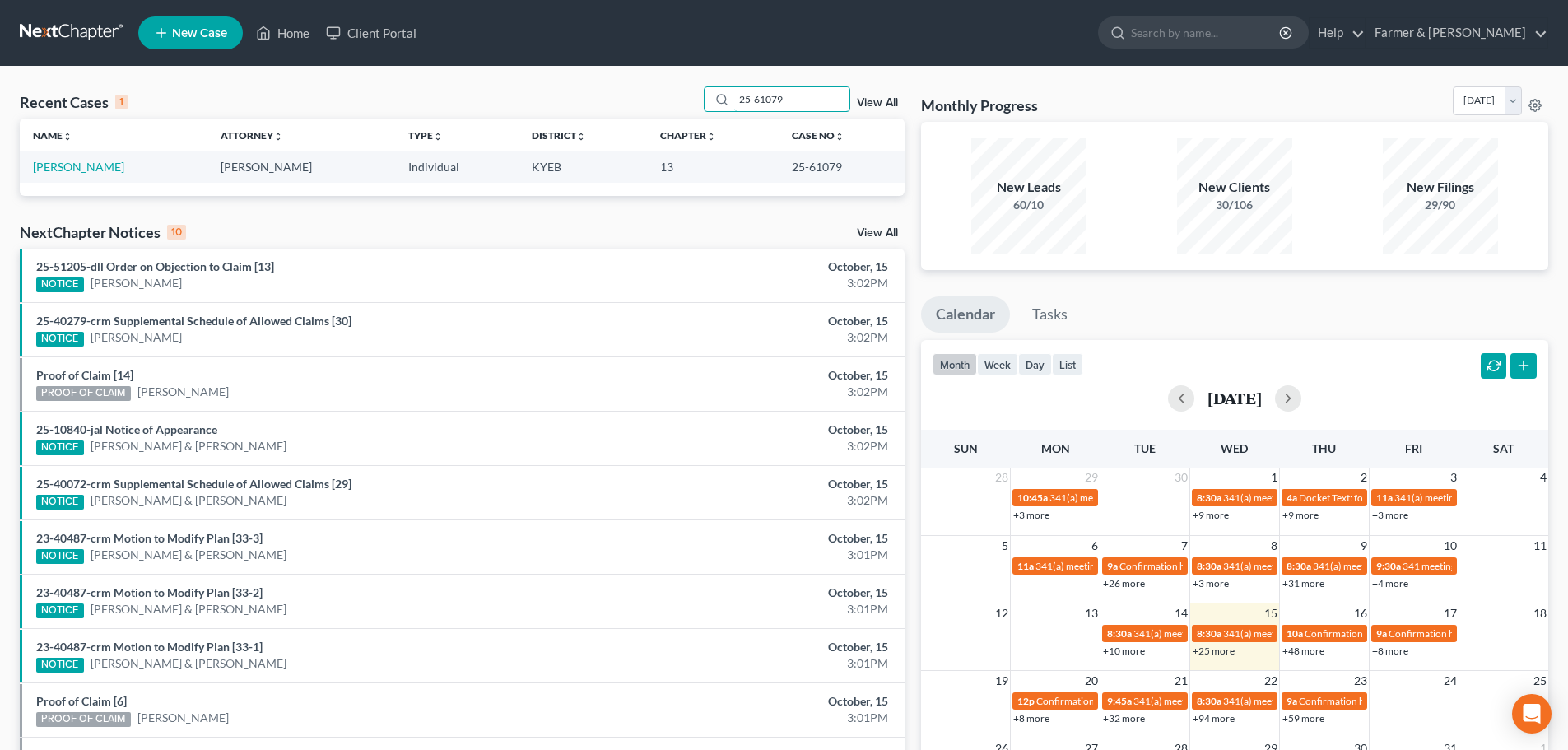
type input "25-61079"
click at [78, 169] on link "[PERSON_NAME]" at bounding box center [78, 166] width 91 height 14
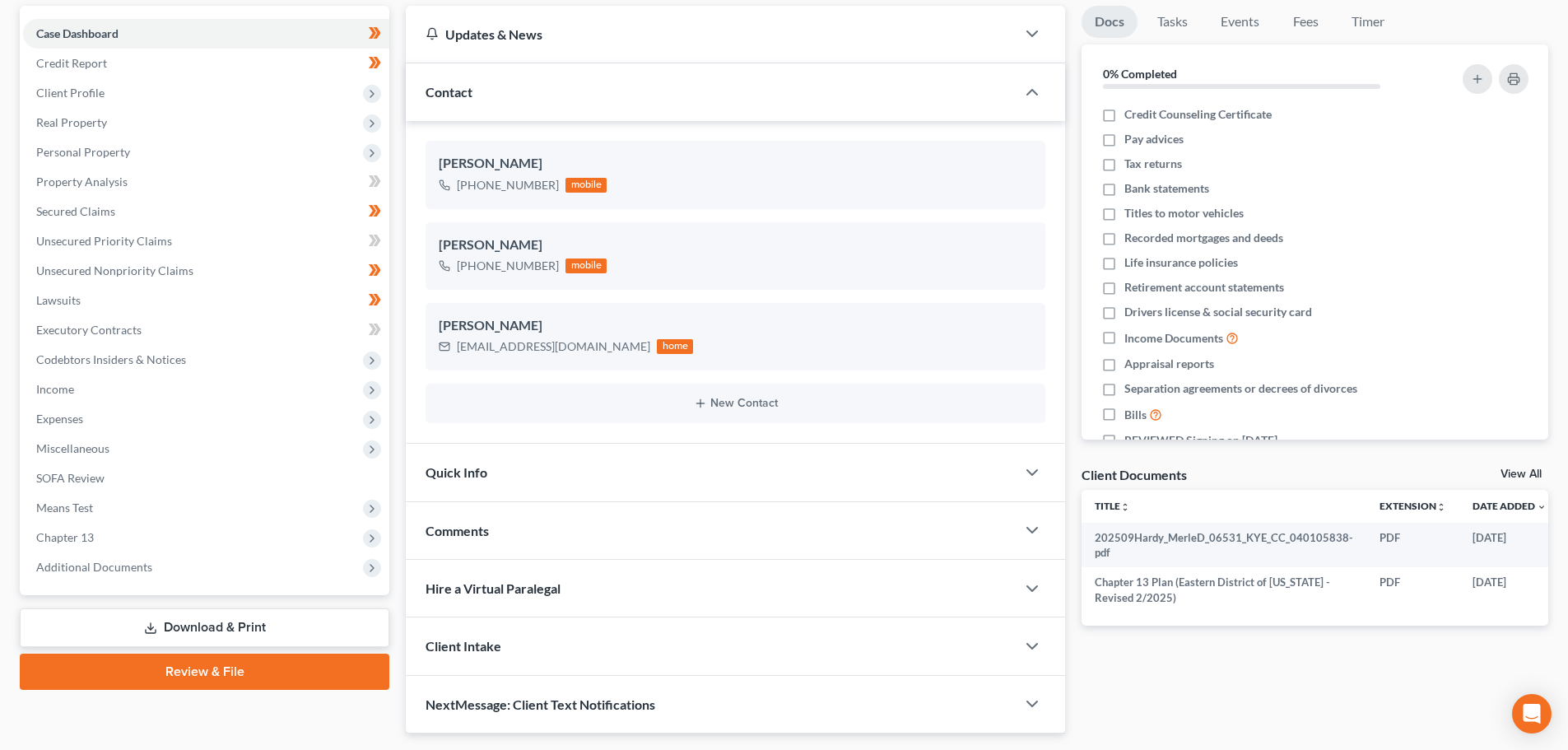
scroll to position [198, 0]
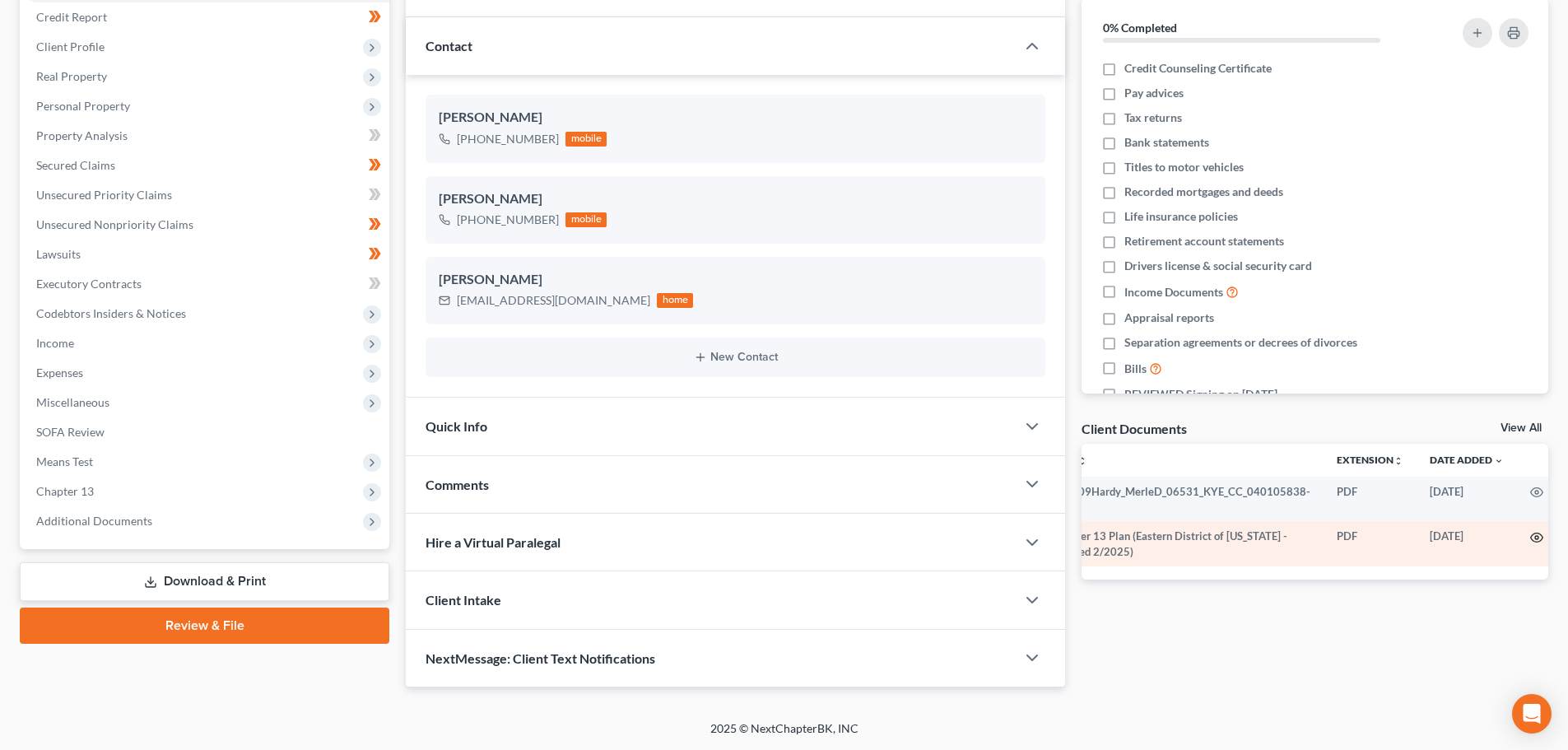
click at [1535, 537] on circle "button" at bounding box center [1537, 538] width 4 height 4
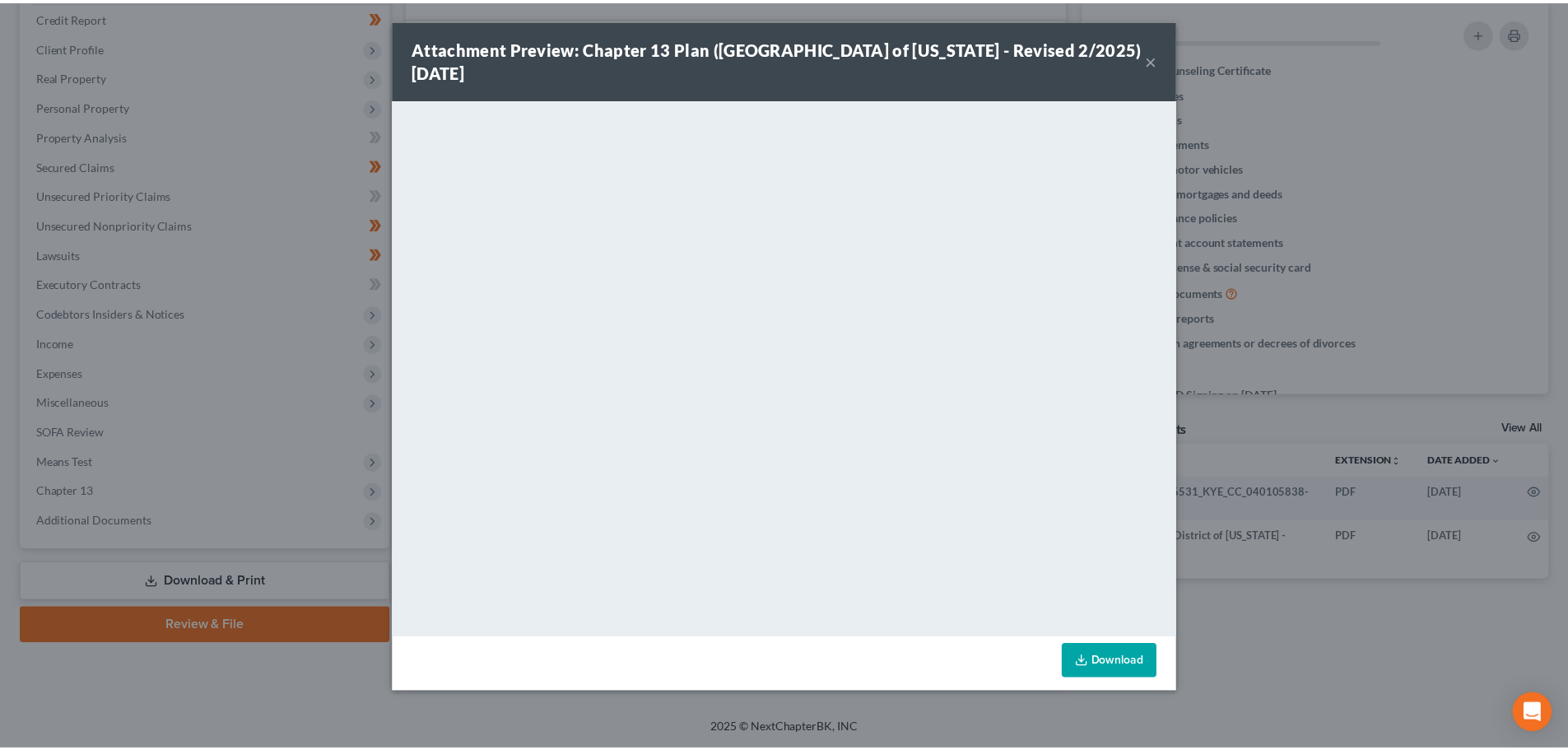
scroll to position [0, 39]
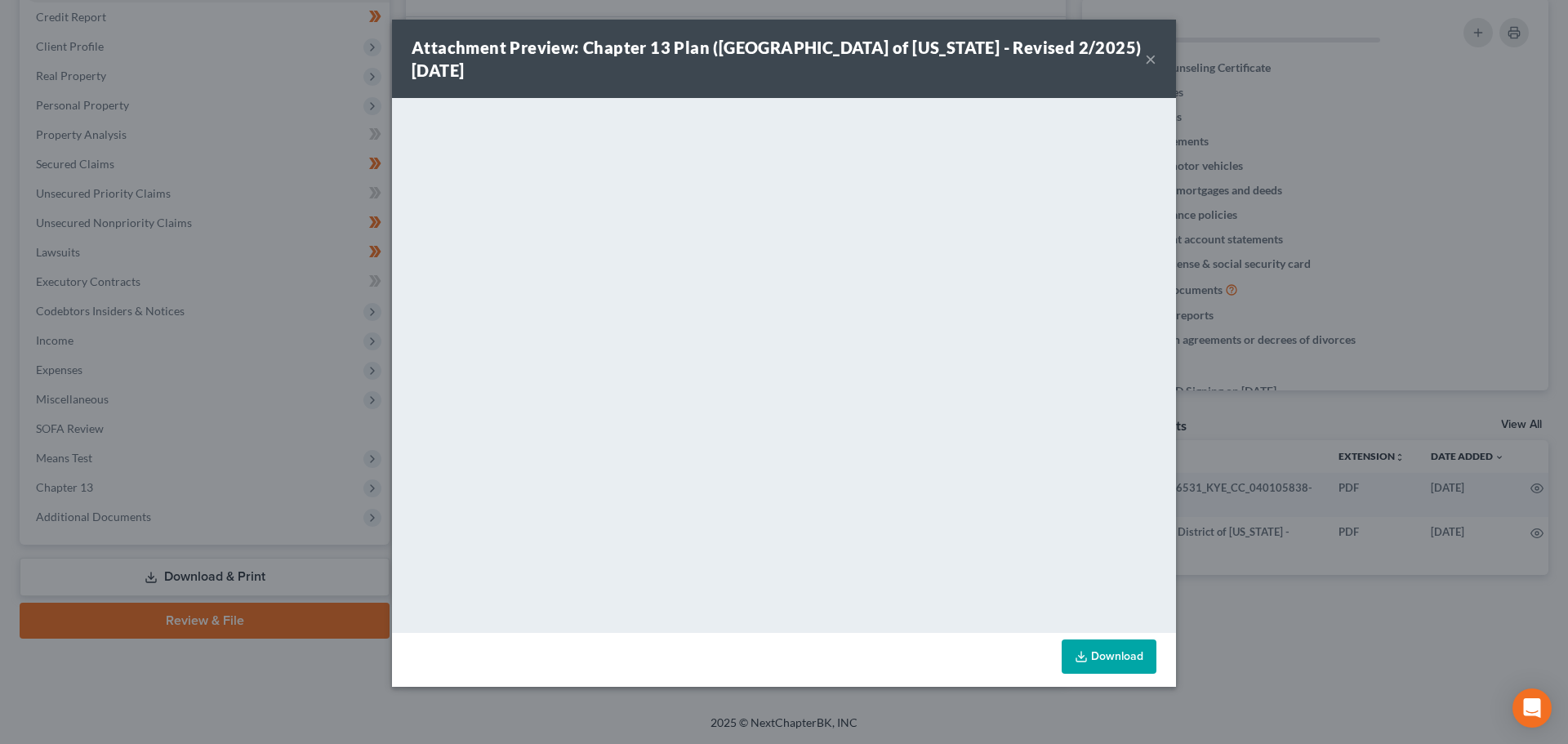
click at [1155, 56] on button "×" at bounding box center [1150, 59] width 11 height 20
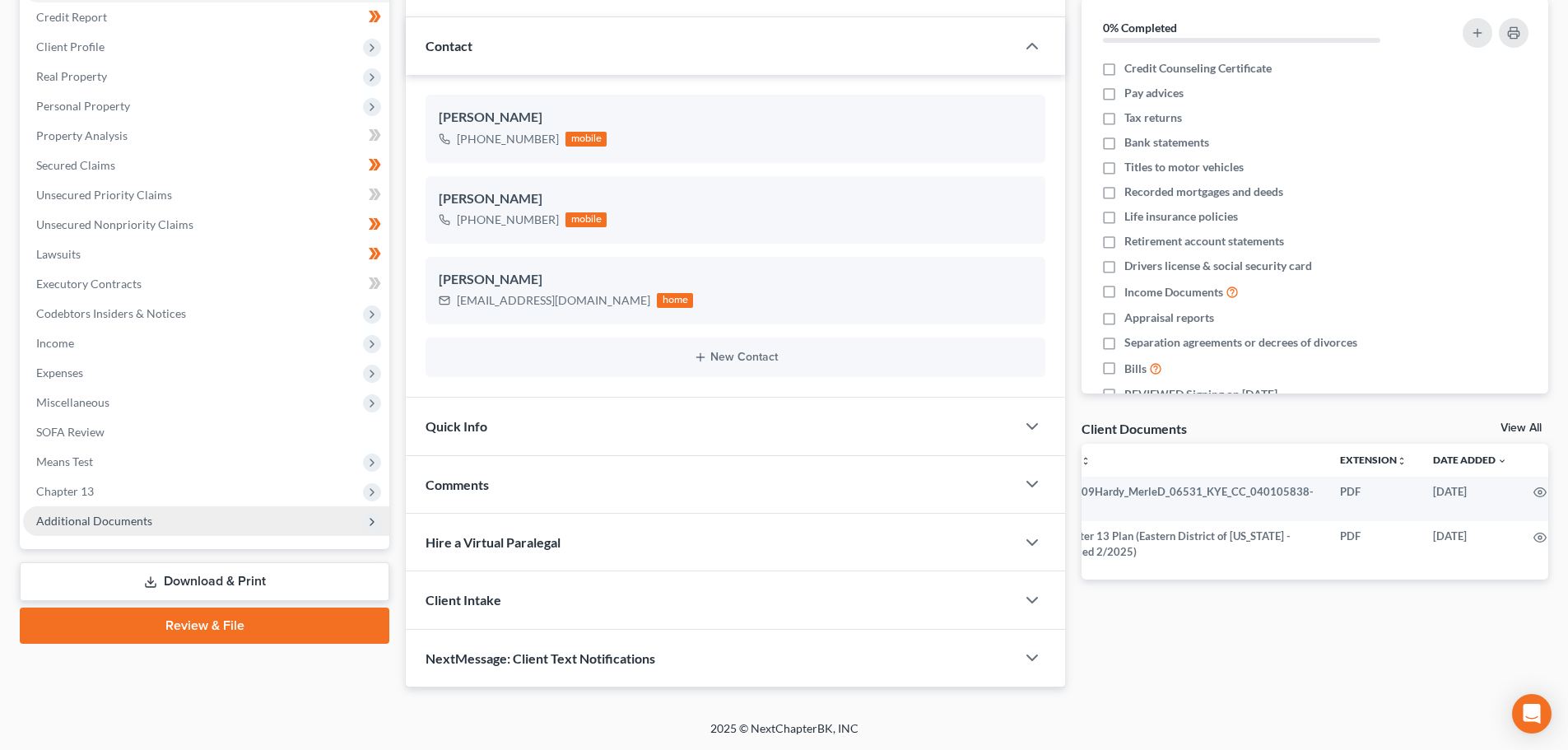
drag, startPoint x: 93, startPoint y: 518, endPoint x: 160, endPoint y: 533, distance: 68.7
click at [92, 518] on span "Additional Documents" at bounding box center [94, 520] width 116 height 14
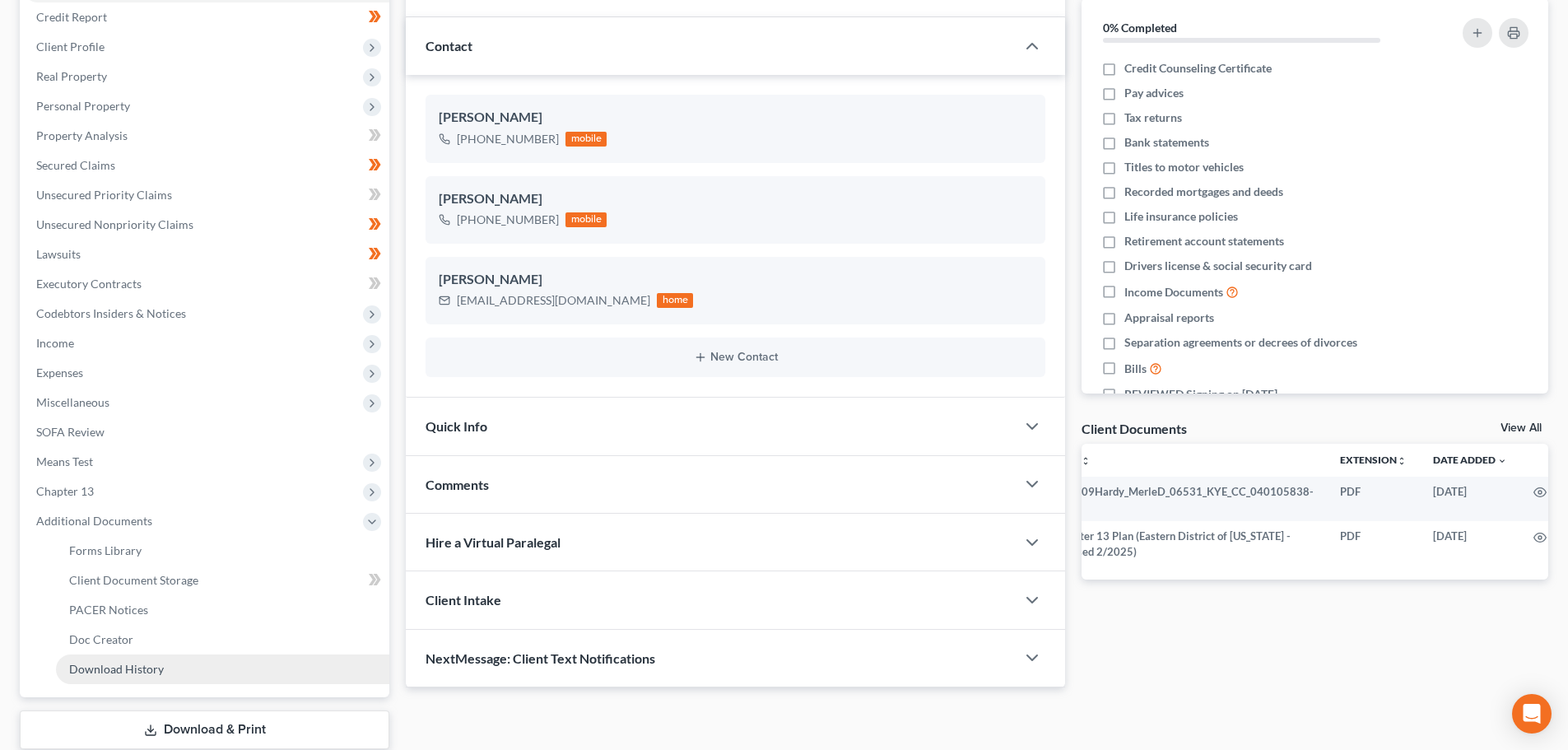
click at [154, 665] on span "Download History" at bounding box center [117, 668] width 95 height 14
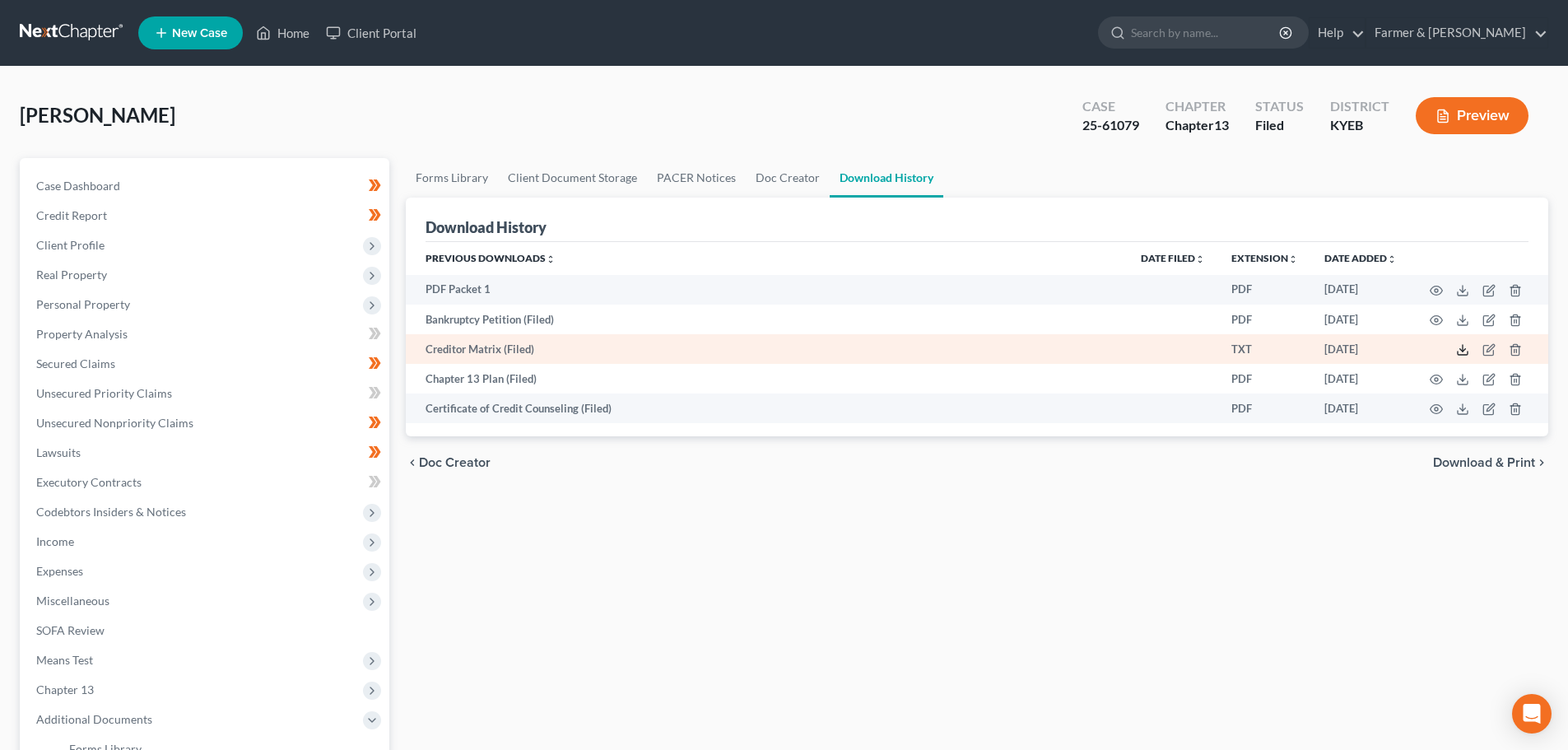
click at [1460, 353] on icon at bounding box center [1463, 350] width 13 height 13
